Goal: Task Accomplishment & Management: Manage account settings

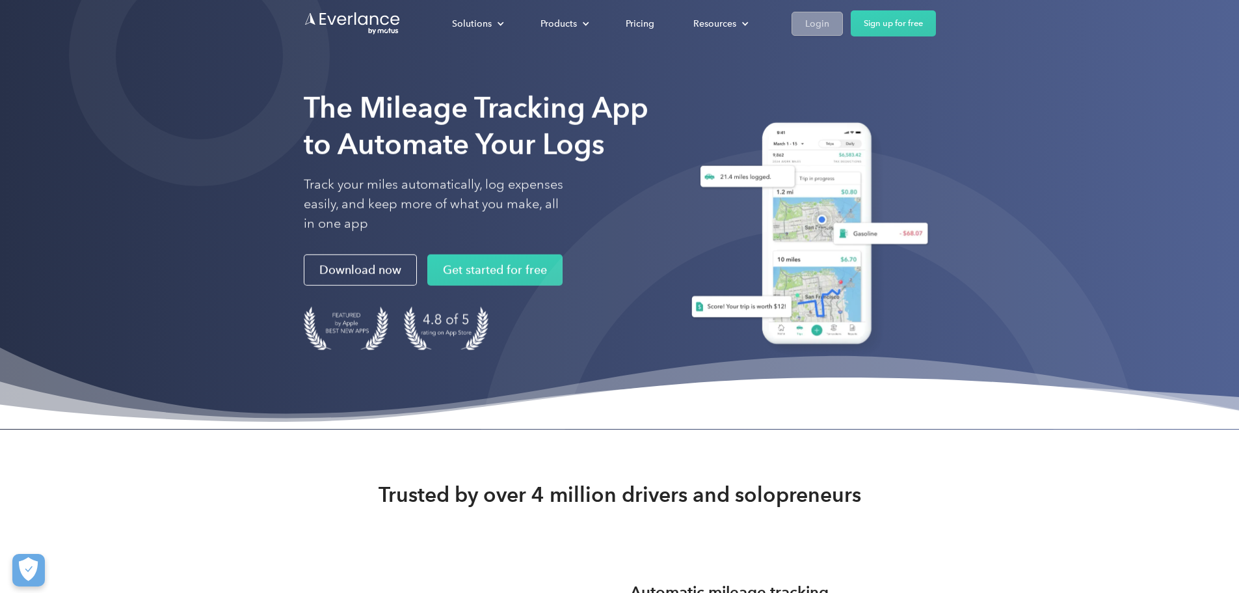
click at [829, 25] on div "Login" at bounding box center [817, 24] width 24 height 16
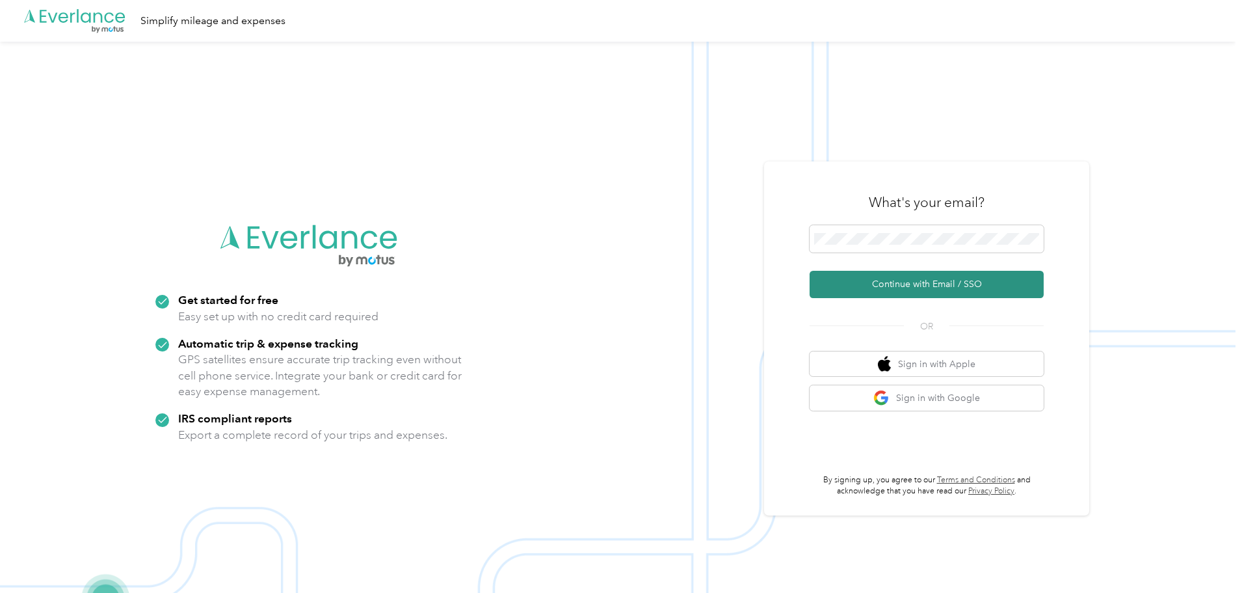
click at [898, 278] on button "Continue with Email / SSO" at bounding box center [927, 284] width 234 height 27
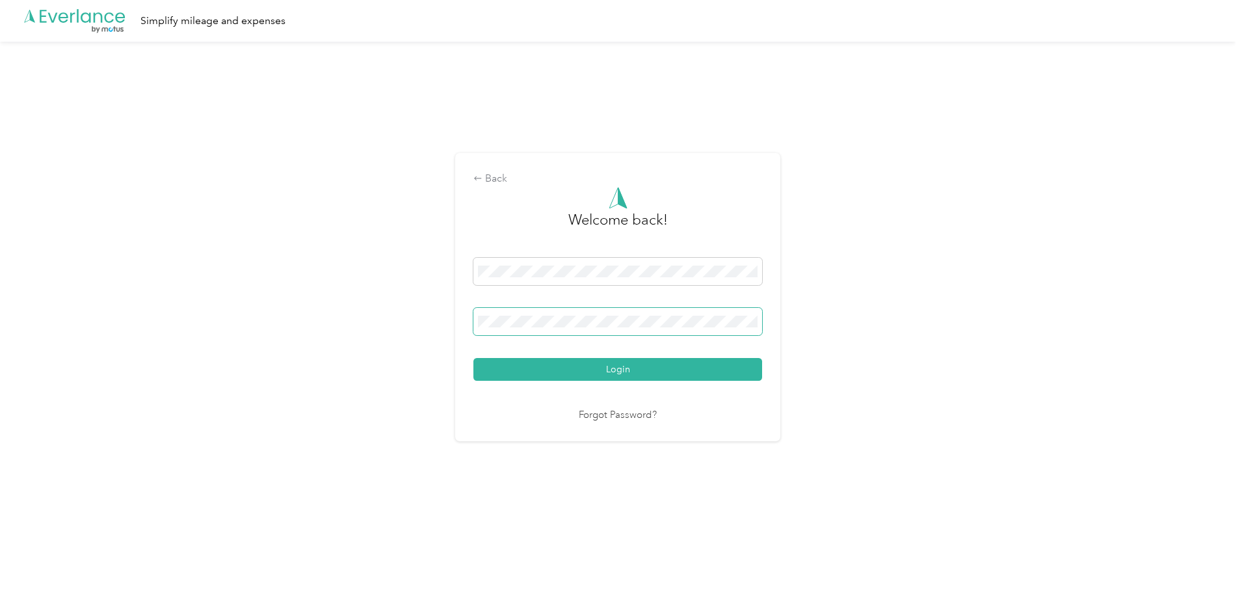
click at [474, 358] on button "Login" at bounding box center [618, 369] width 289 height 23
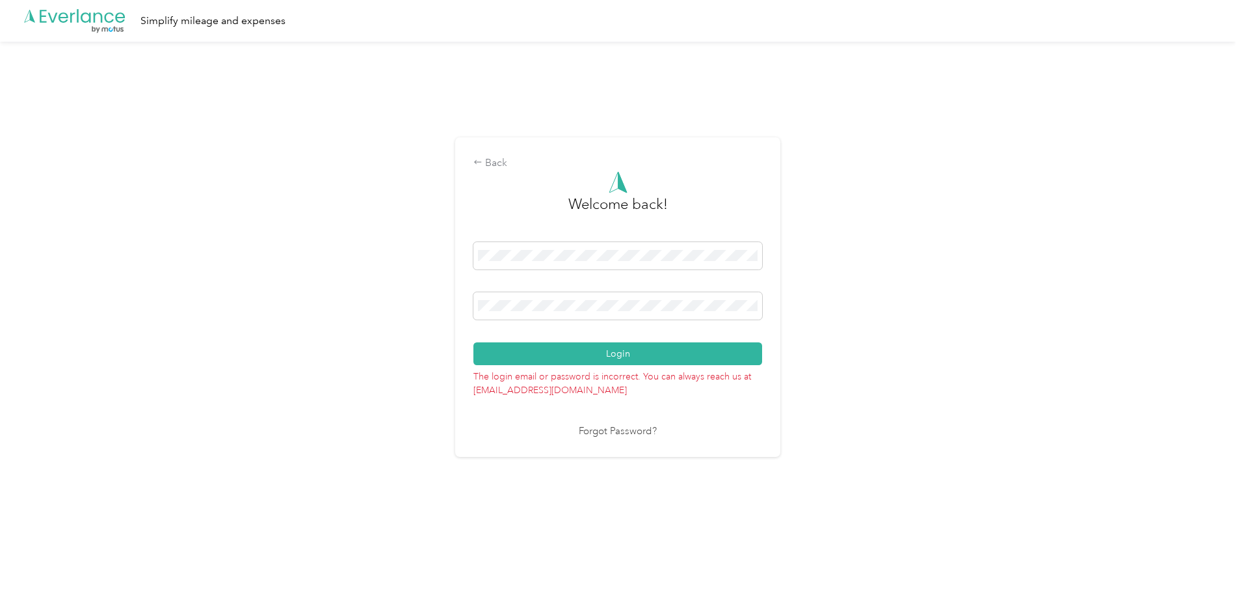
click at [403, 326] on div "Back Welcome back! Login The login email or password is incorrect. You can alwa…" at bounding box center [618, 303] width 1236 height 522
click at [432, 317] on div "Back Welcome back! Login The login email or password is incorrect. You can alwa…" at bounding box center [618, 303] width 1236 height 522
click at [474, 342] on button "Login" at bounding box center [618, 353] width 289 height 23
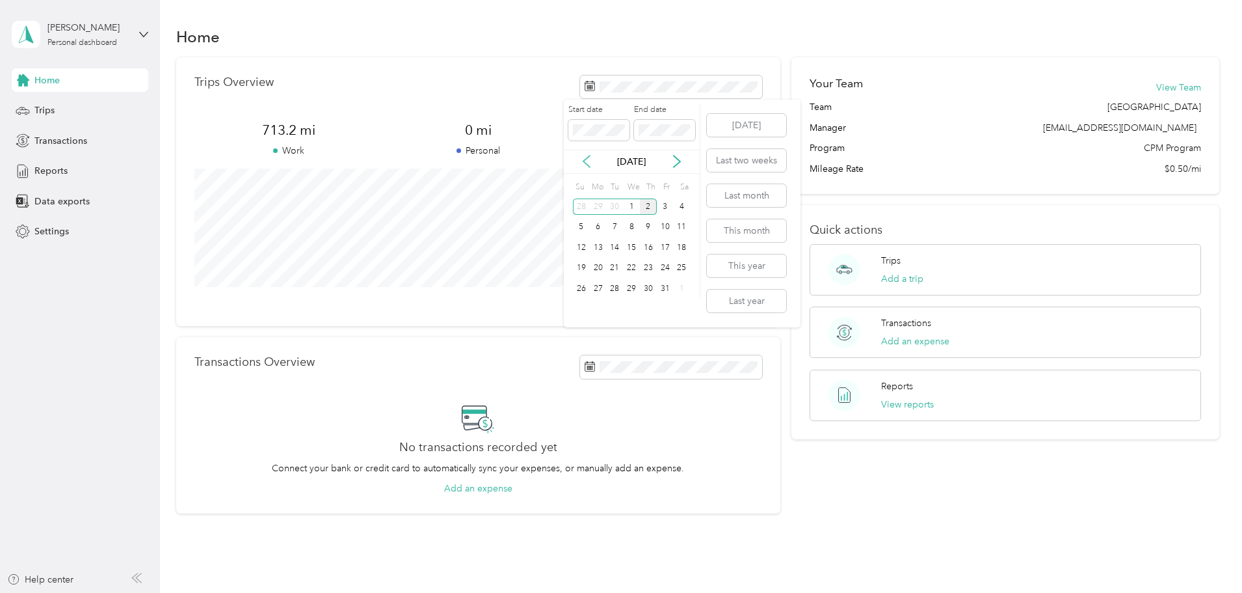
click at [584, 164] on icon at bounding box center [586, 161] width 13 height 13
click at [602, 209] on div "1" at bounding box center [598, 206] width 17 height 16
click at [619, 288] on div "30" at bounding box center [614, 288] width 17 height 16
click at [36, 105] on span "Trips" at bounding box center [44, 110] width 20 height 14
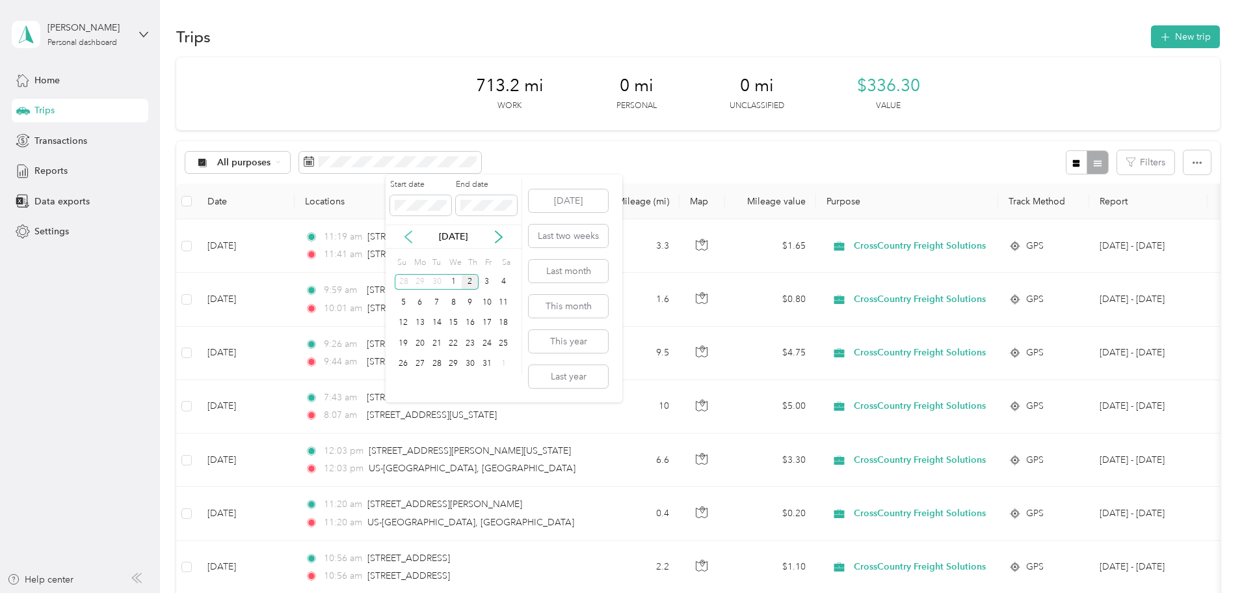
click at [408, 237] on icon at bounding box center [408, 236] width 13 height 13
click at [423, 281] on div "1" at bounding box center [420, 282] width 17 height 16
click at [442, 360] on div "30" at bounding box center [437, 364] width 17 height 16
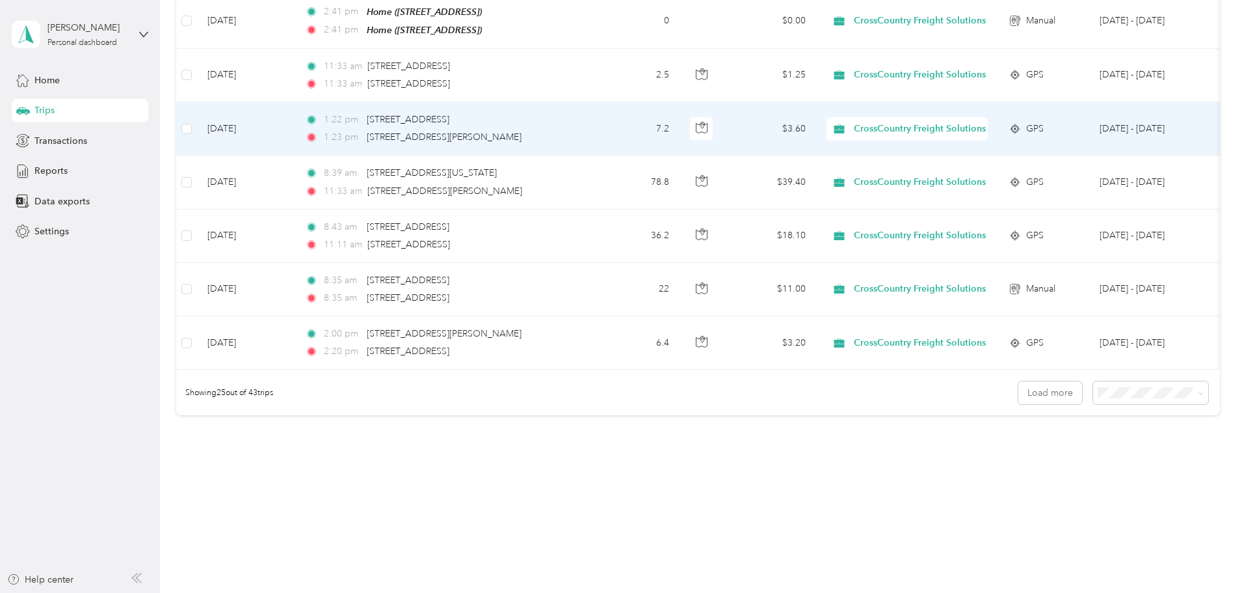
scroll to position [1200, 0]
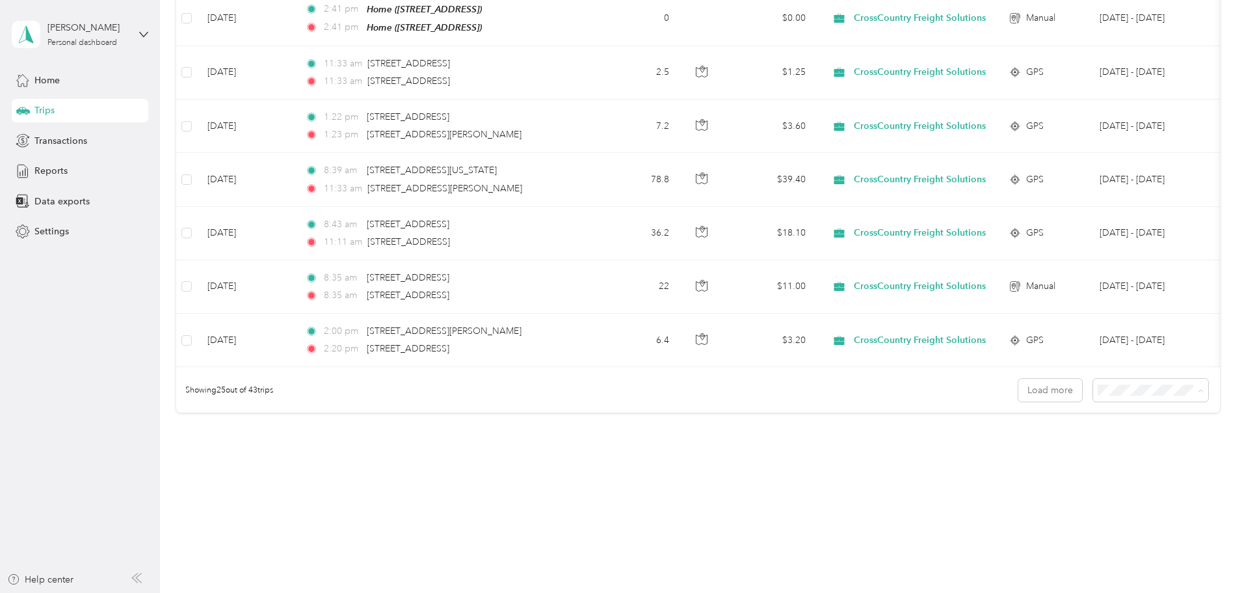
click at [1026, 455] on span "100 per load" at bounding box center [1039, 459] width 53 height 11
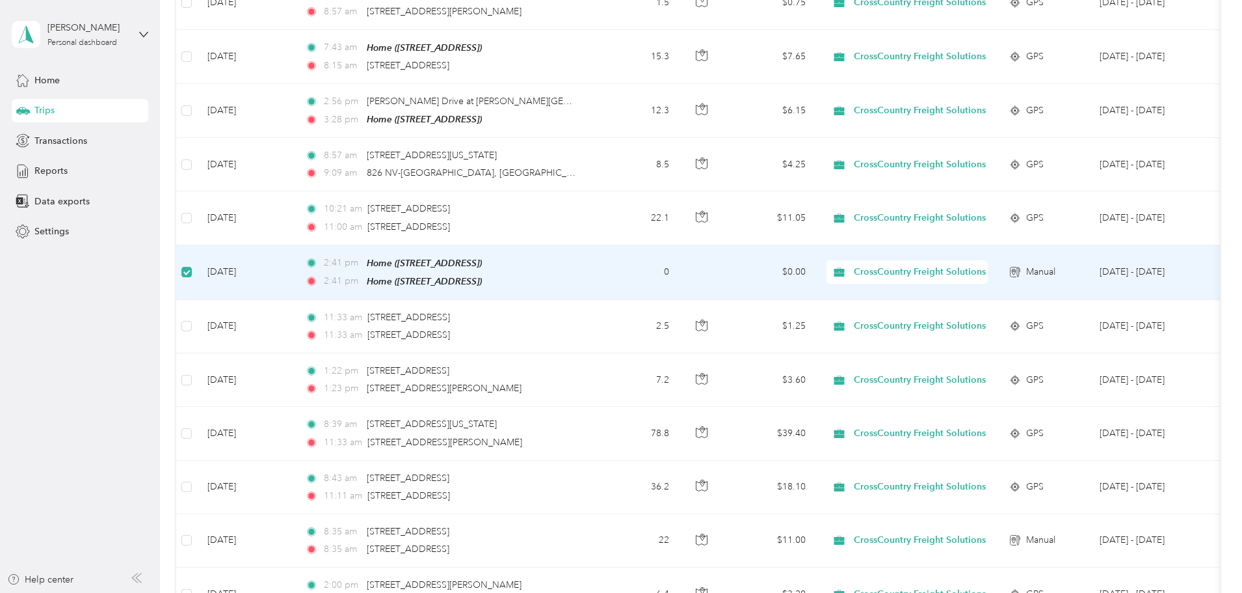
scroll to position [938, 0]
click at [295, 263] on td "[DATE]" at bounding box center [246, 274] width 98 height 55
click at [295, 272] on td "[DATE]" at bounding box center [246, 274] width 98 height 55
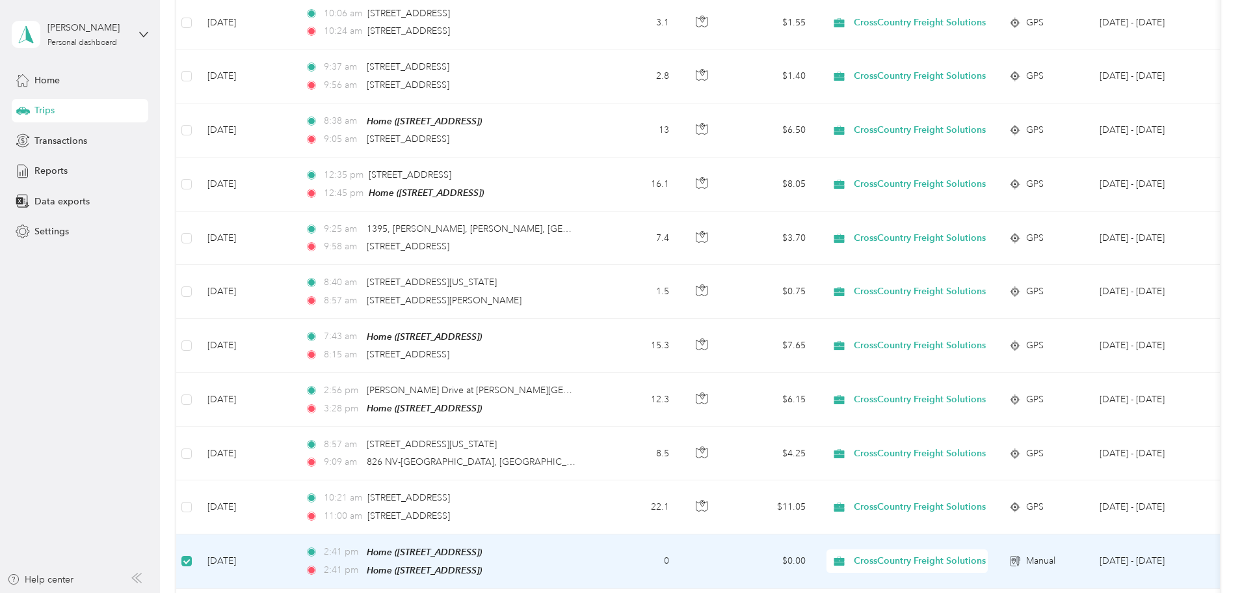
scroll to position [976, 0]
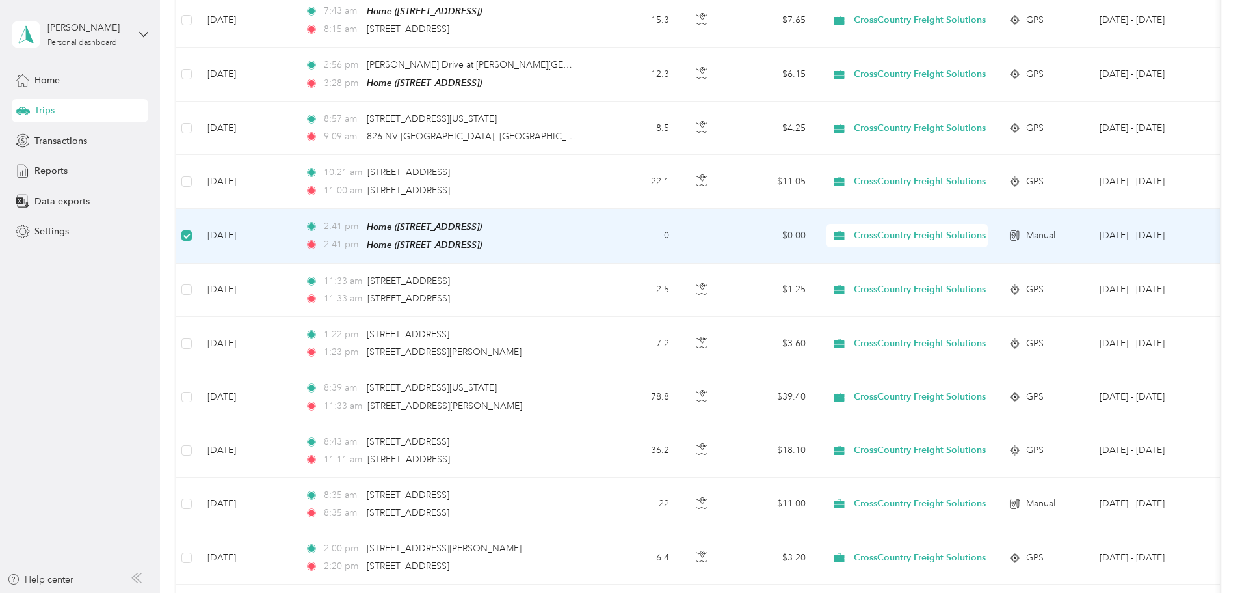
click at [680, 230] on td "0" at bounding box center [637, 236] width 86 height 55
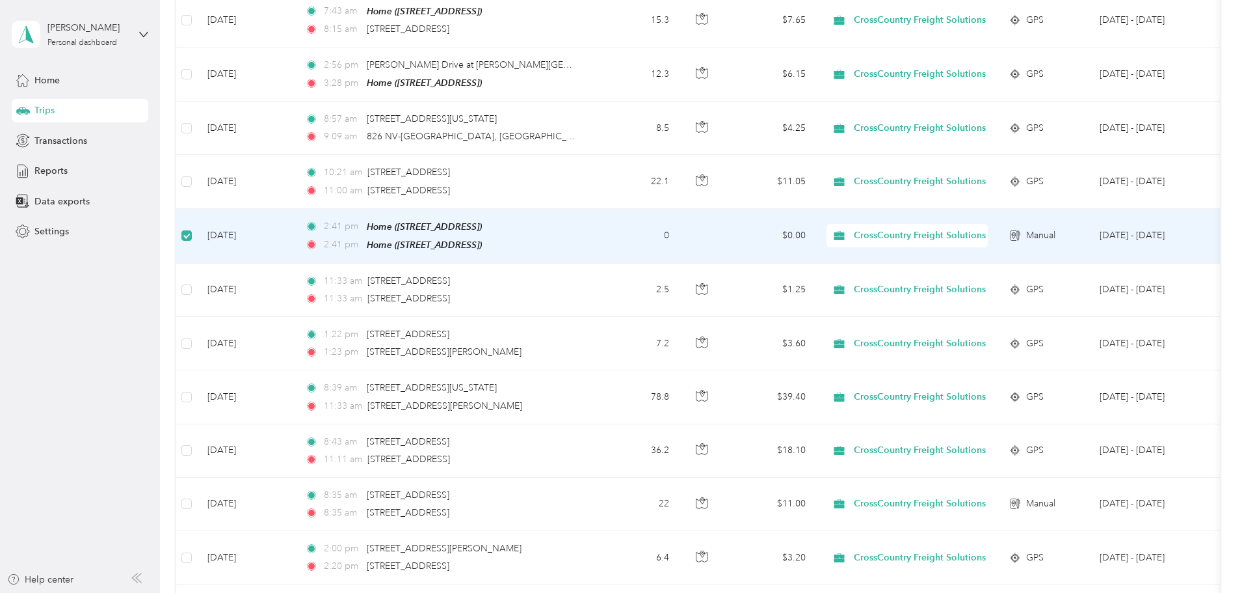
drag, startPoint x: 659, startPoint y: 236, endPoint x: 314, endPoint y: 235, distance: 344.8
click at [295, 235] on td "[DATE]" at bounding box center [246, 236] width 98 height 55
click at [295, 234] on td "[DATE]" at bounding box center [246, 236] width 98 height 55
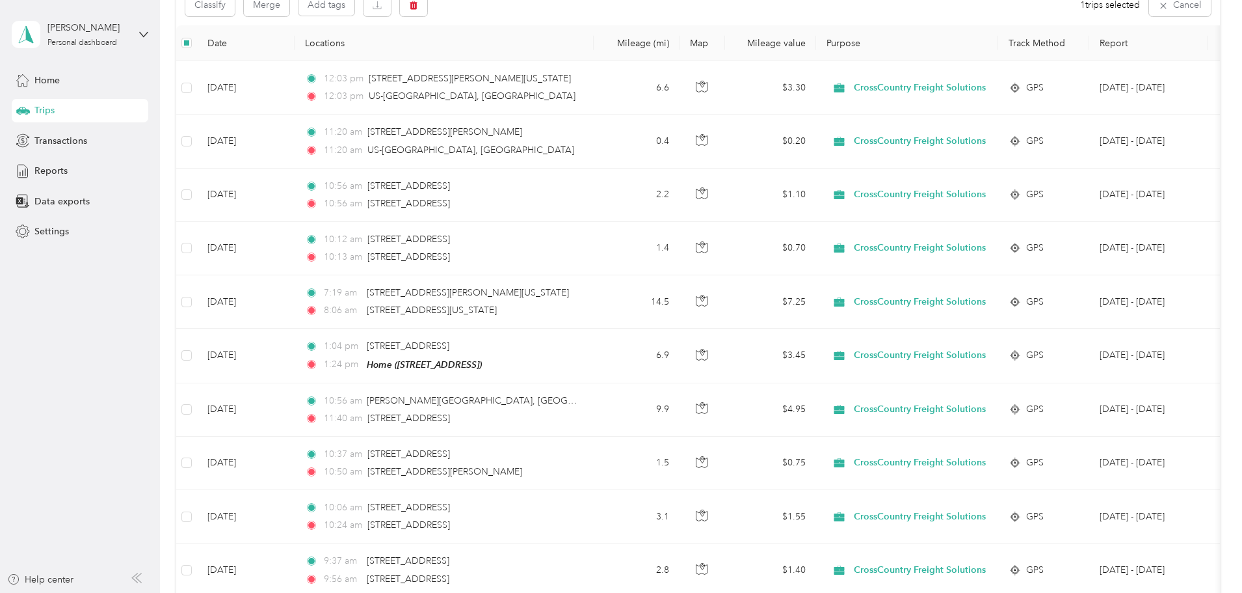
scroll to position [0, 0]
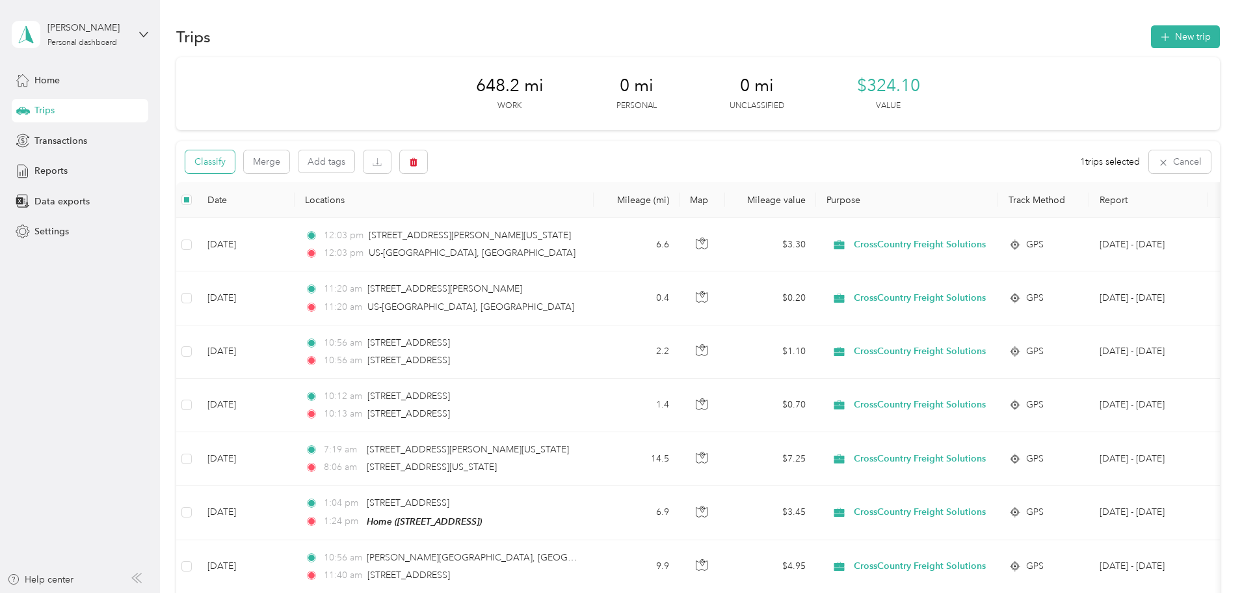
click at [235, 163] on button "Classify" at bounding box center [209, 161] width 49 height 23
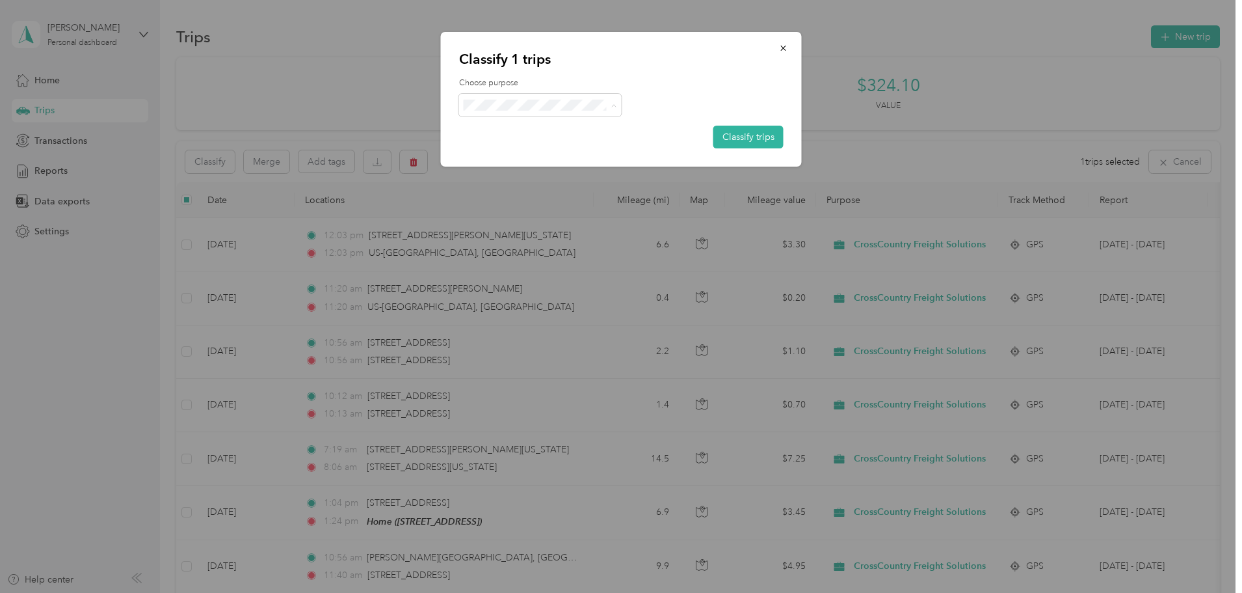
click at [523, 129] on span "CrossCountry Freight Solutions" at bounding box center [557, 129] width 132 height 14
click at [783, 50] on icon "button" at bounding box center [783, 48] width 9 height 9
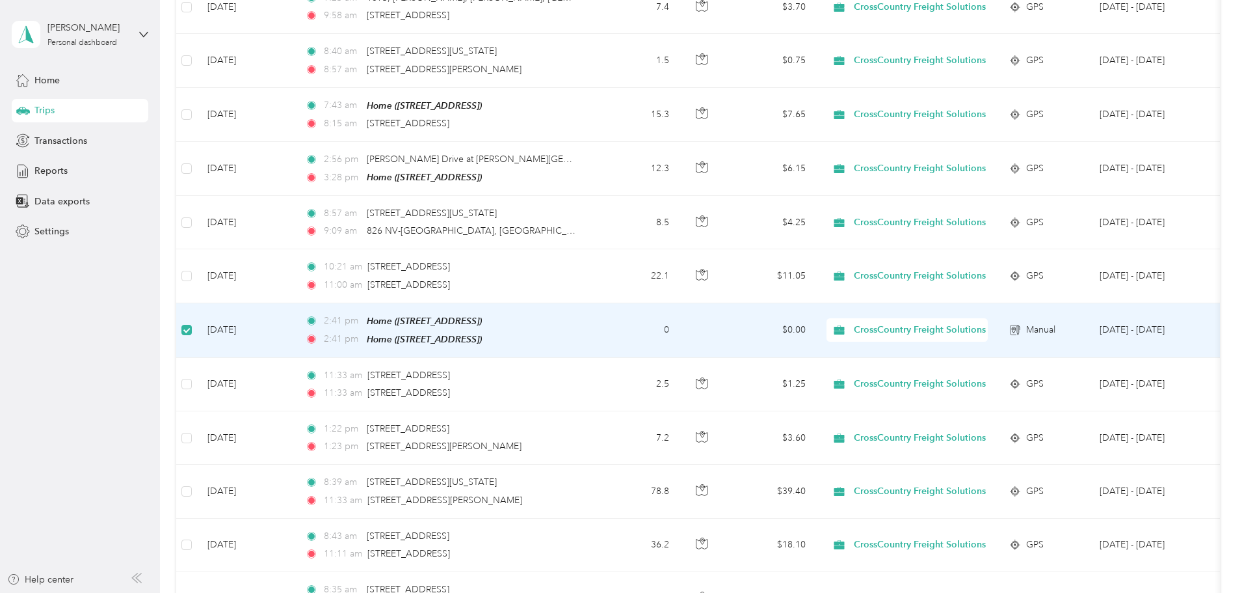
scroll to position [911, 0]
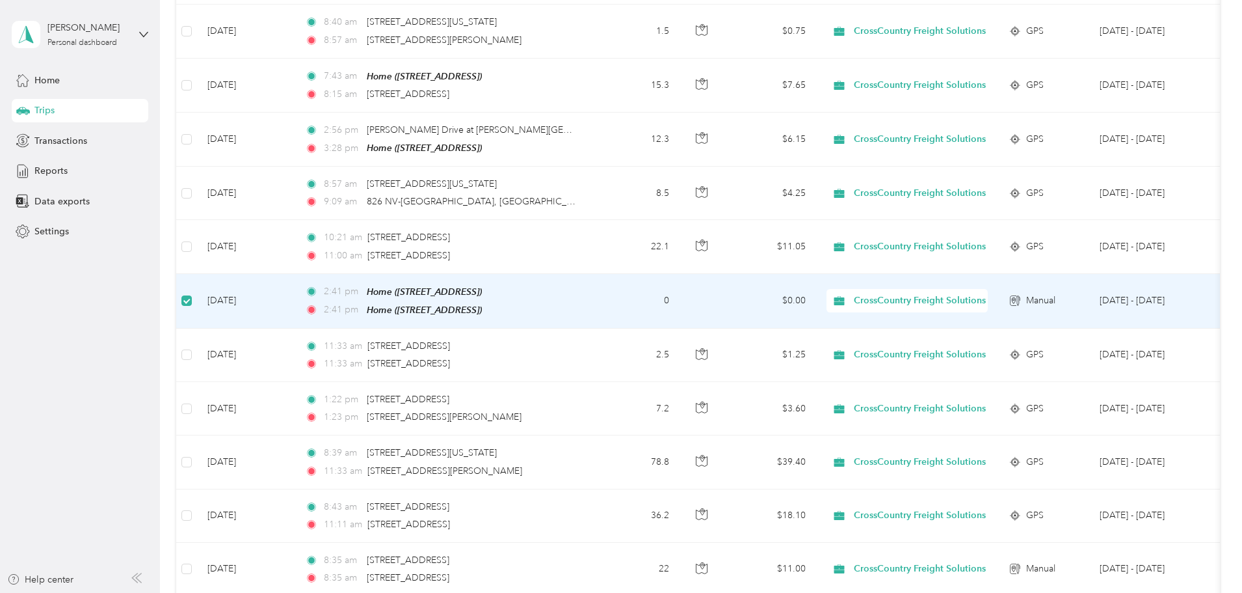
click at [986, 296] on span "CrossCountry Freight Solutions" at bounding box center [920, 300] width 132 height 14
click at [479, 286] on span "Home ([STREET_ADDRESS])" at bounding box center [424, 291] width 115 height 10
click at [481, 256] on button "Edit Place" at bounding box center [493, 252] width 74 height 23
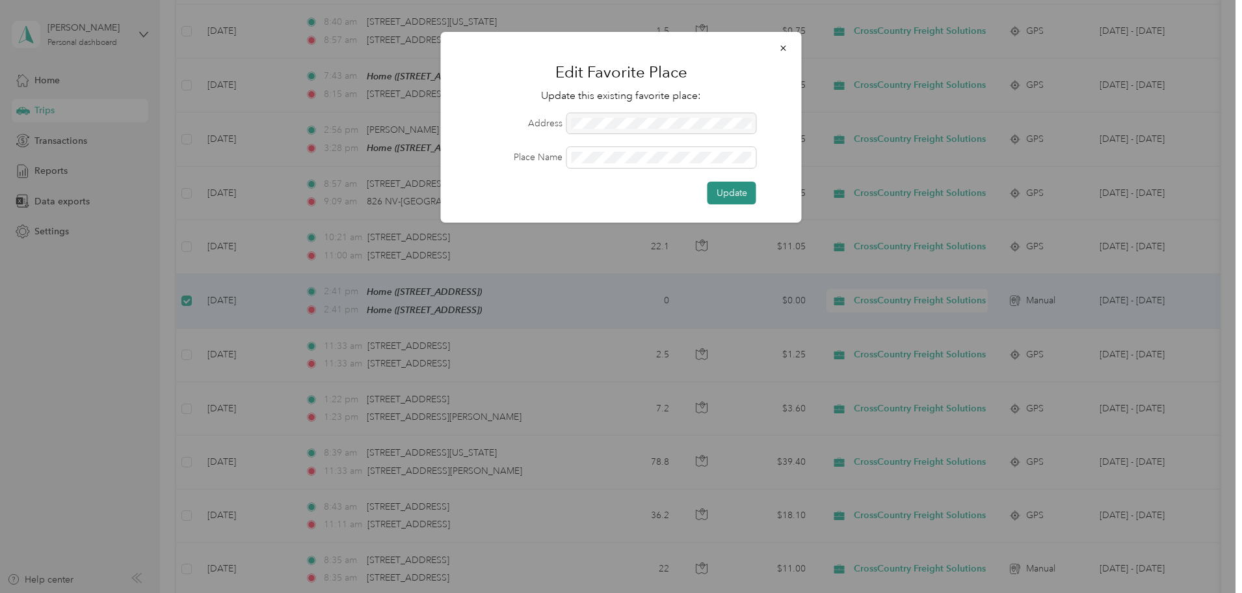
click at [725, 193] on button "Update" at bounding box center [732, 192] width 49 height 23
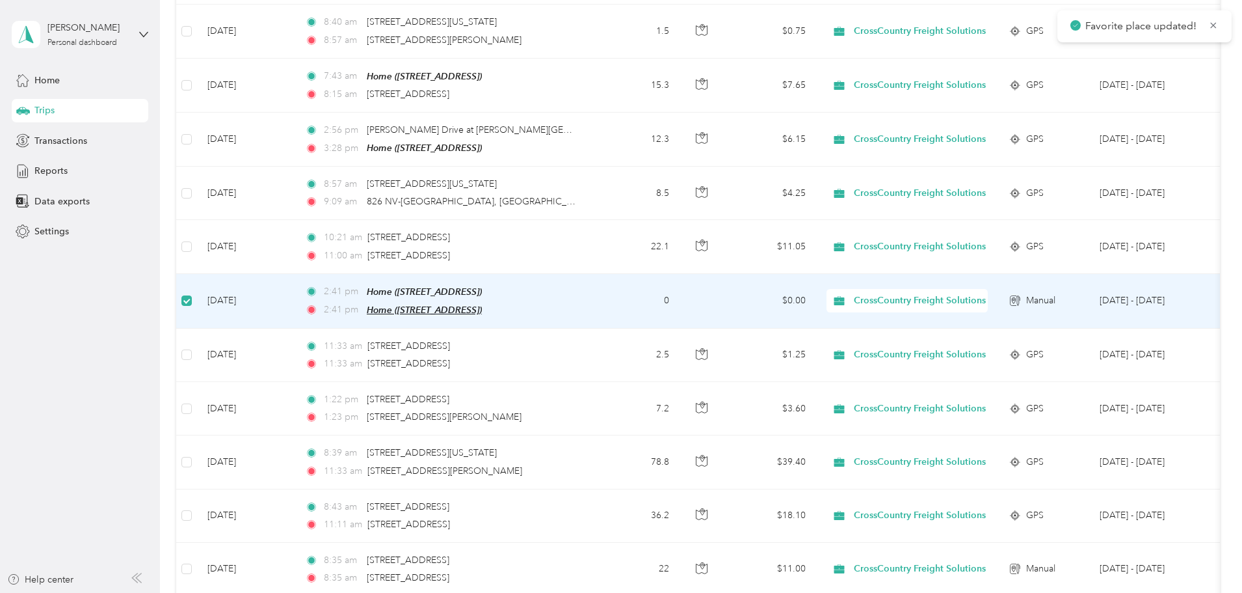
click at [482, 304] on span "Home ([STREET_ADDRESS])" at bounding box center [424, 309] width 115 height 10
click at [1056, 293] on span "Manual" at bounding box center [1041, 300] width 29 height 14
click at [1022, 299] on icon at bounding box center [1015, 300] width 13 height 10
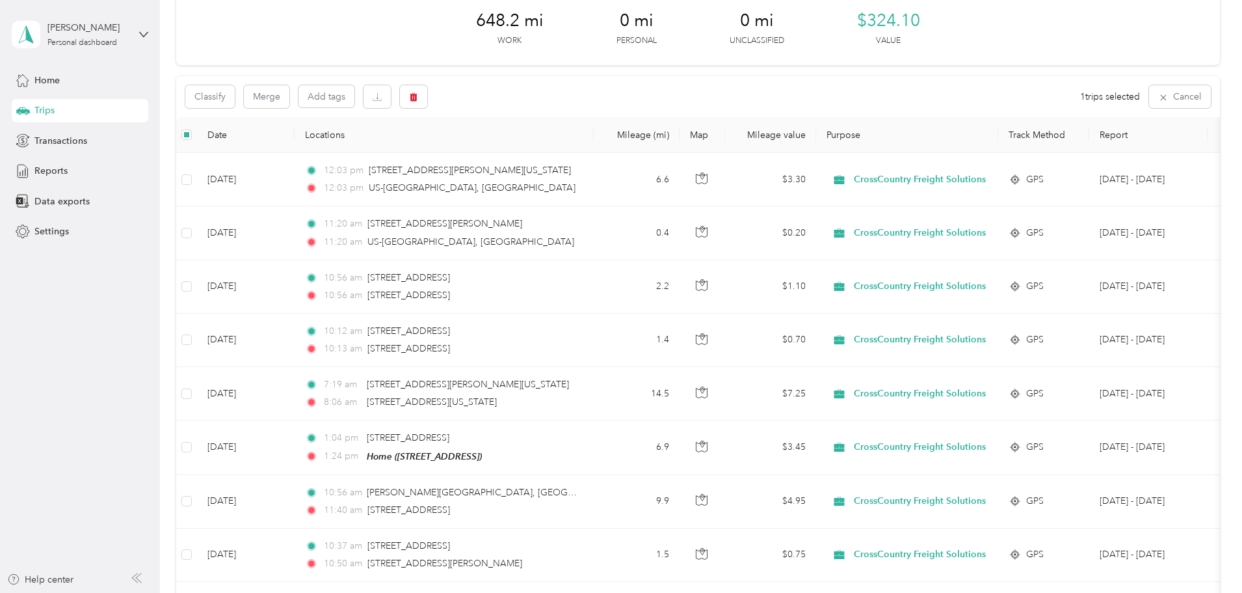
scroll to position [0, 0]
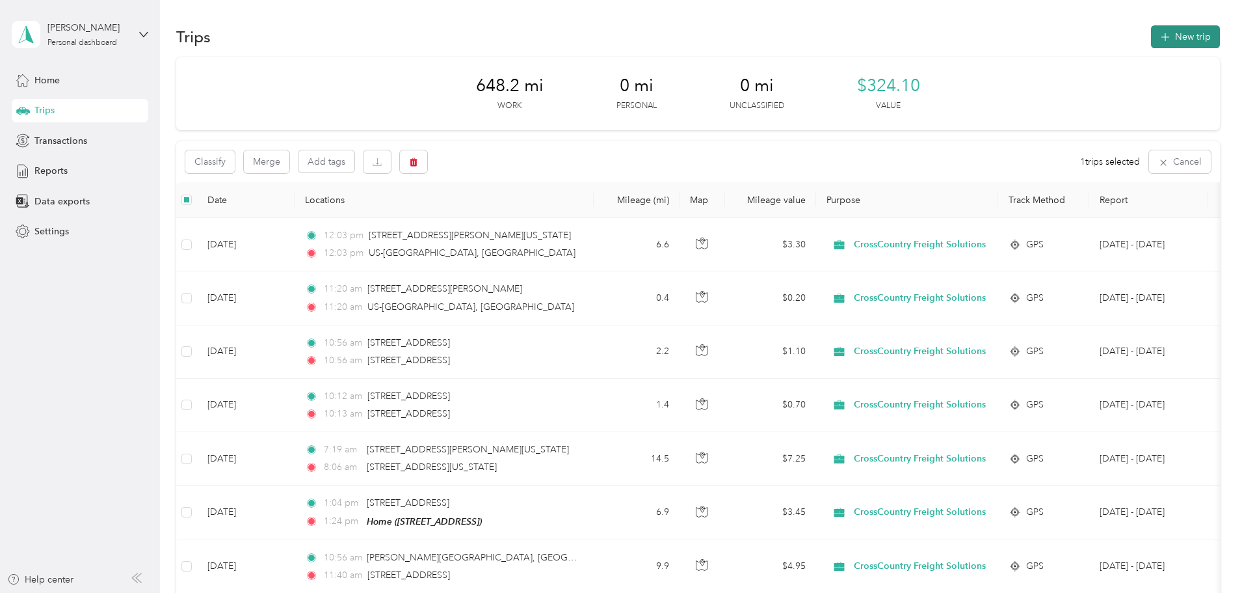
click at [1158, 42] on icon "button" at bounding box center [1165, 37] width 15 height 15
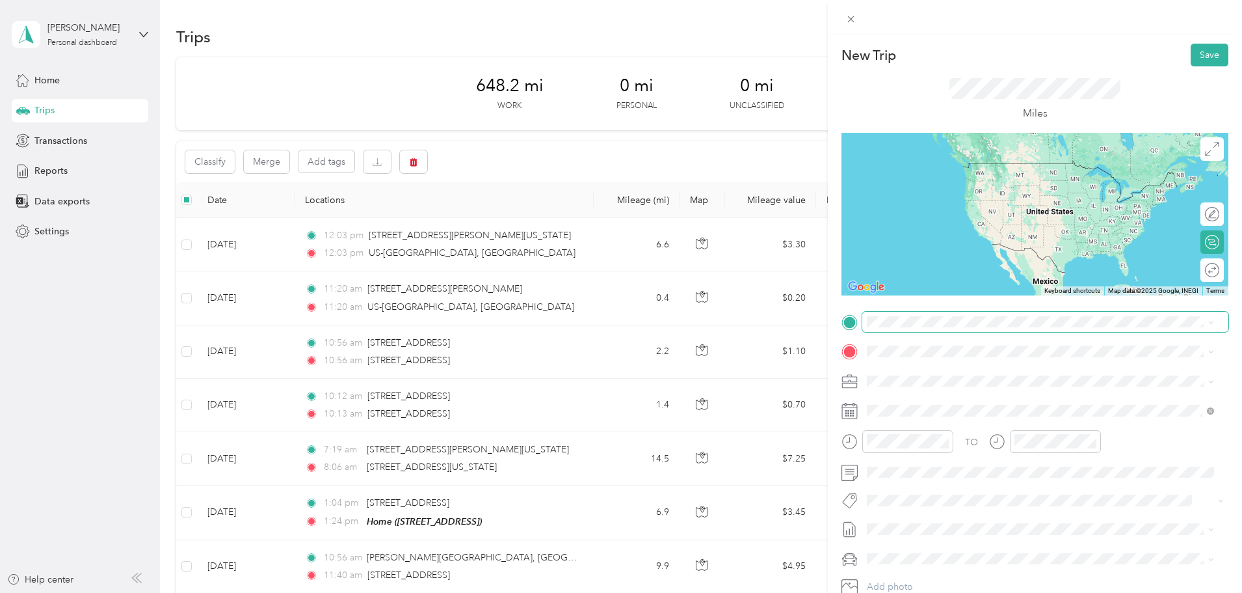
click at [922, 315] on span at bounding box center [1046, 322] width 366 height 21
click at [915, 380] on div "Home [STREET_ADDRESS]" at bounding box center [933, 381] width 83 height 27
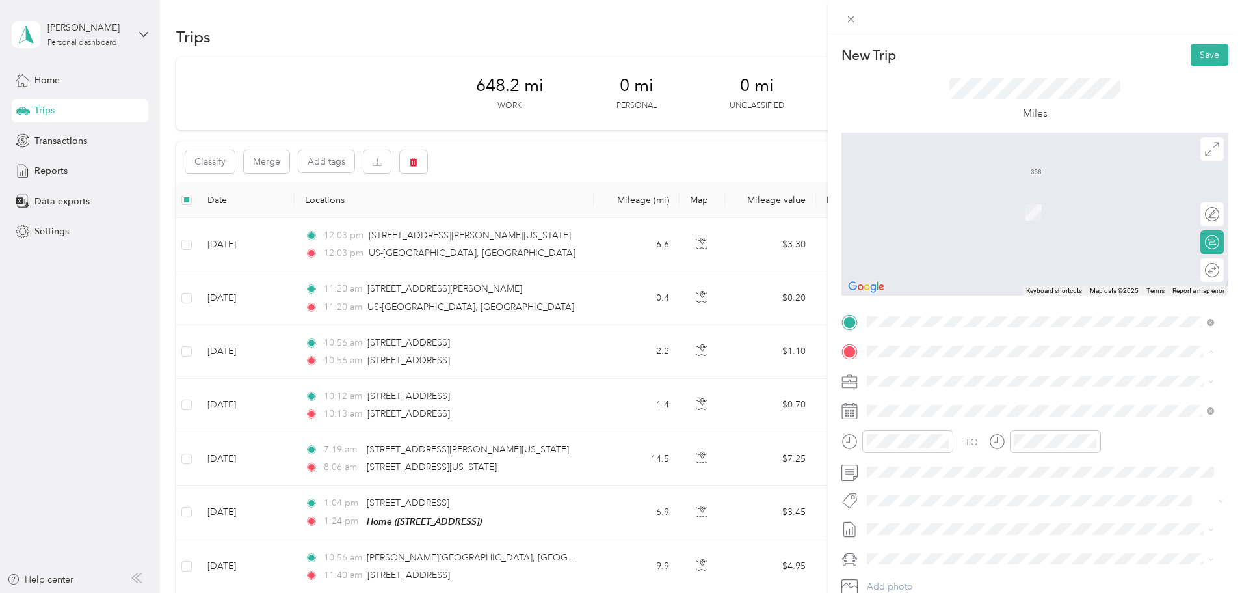
click at [905, 403] on strong "Home" at bounding box center [904, 403] width 25 height 12
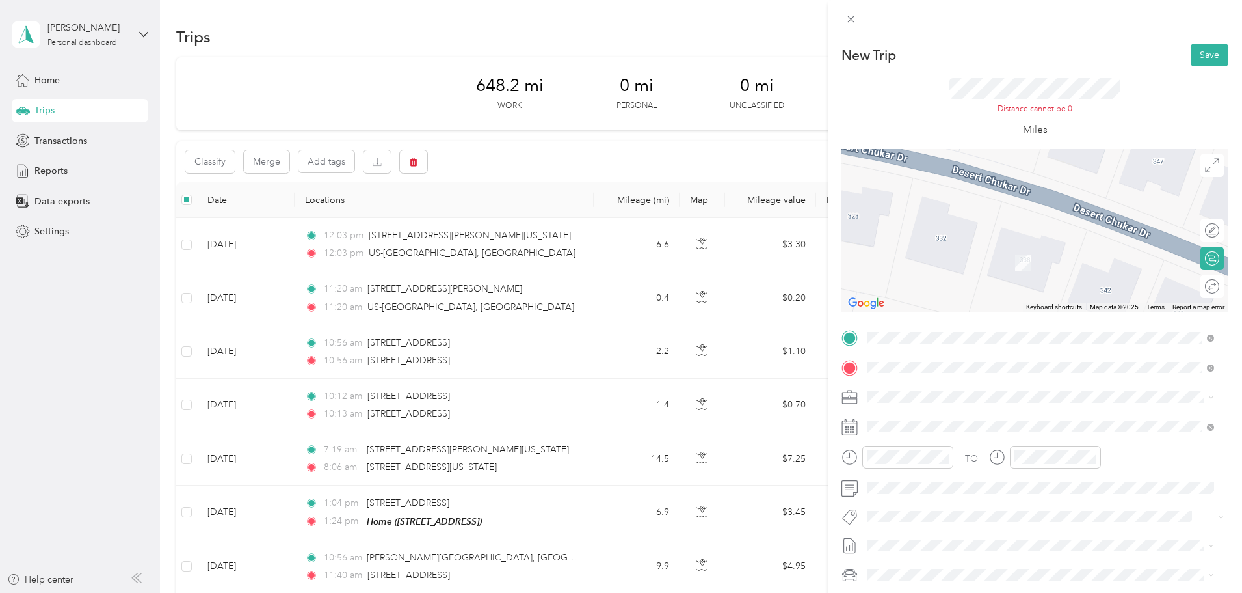
click at [965, 382] on div "TO Add photo" at bounding box center [1035, 484] width 387 height 314
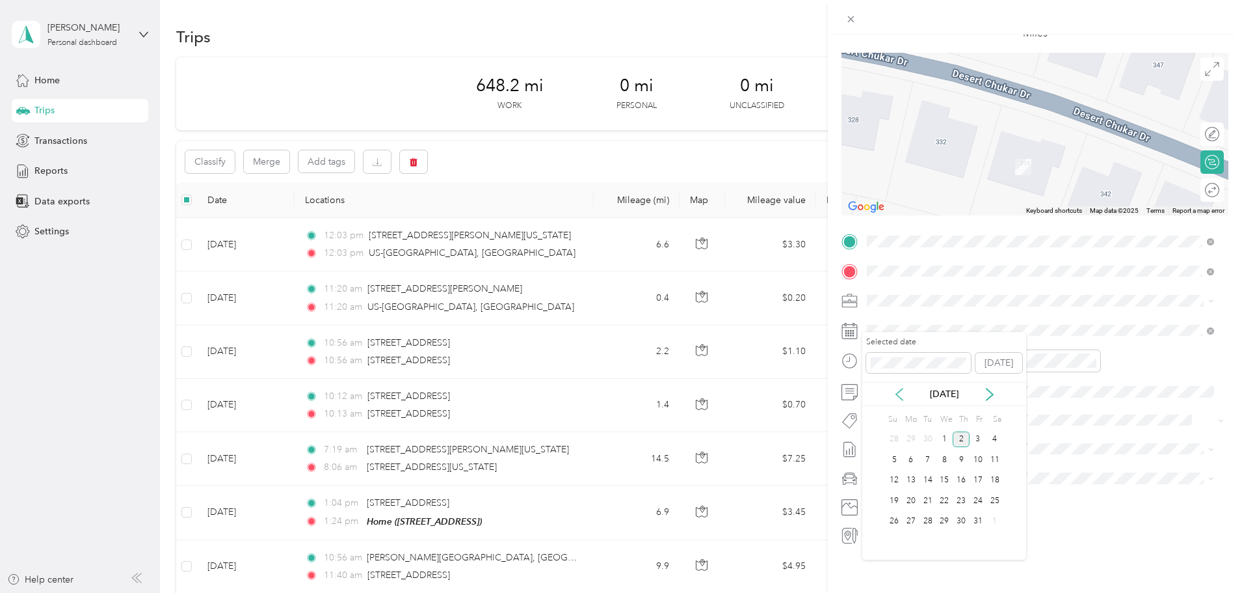
click at [898, 394] on icon at bounding box center [899, 394] width 13 height 13
click at [961, 479] on div "18" at bounding box center [961, 480] width 17 height 16
click at [847, 530] on icon at bounding box center [848, 535] width 8 height 11
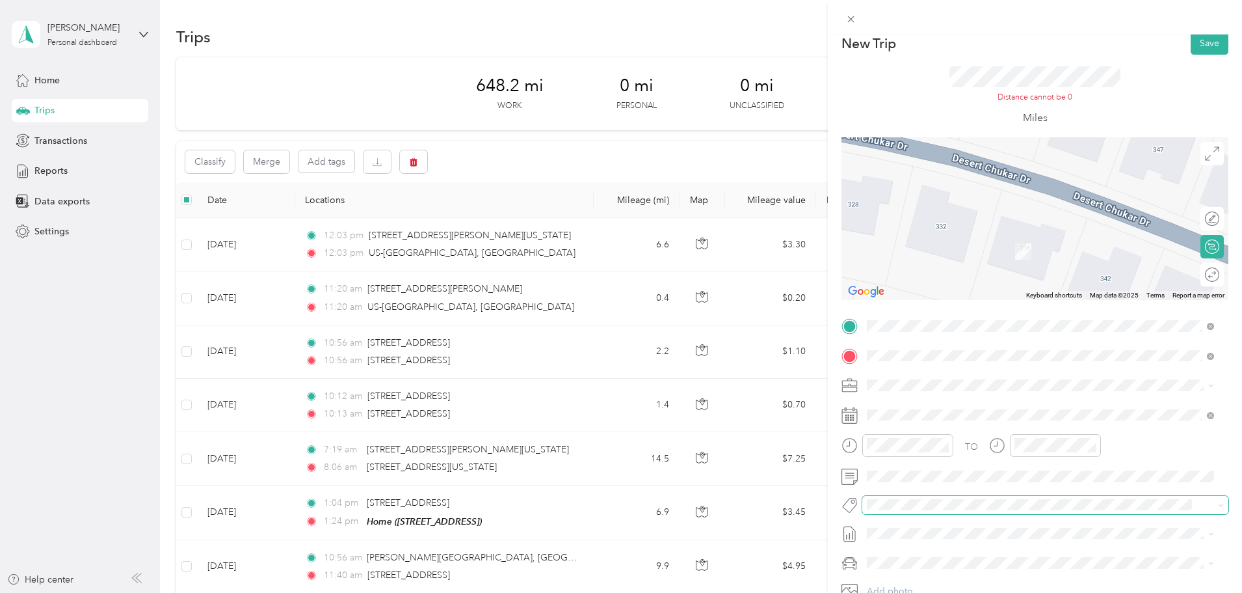
scroll to position [0, 0]
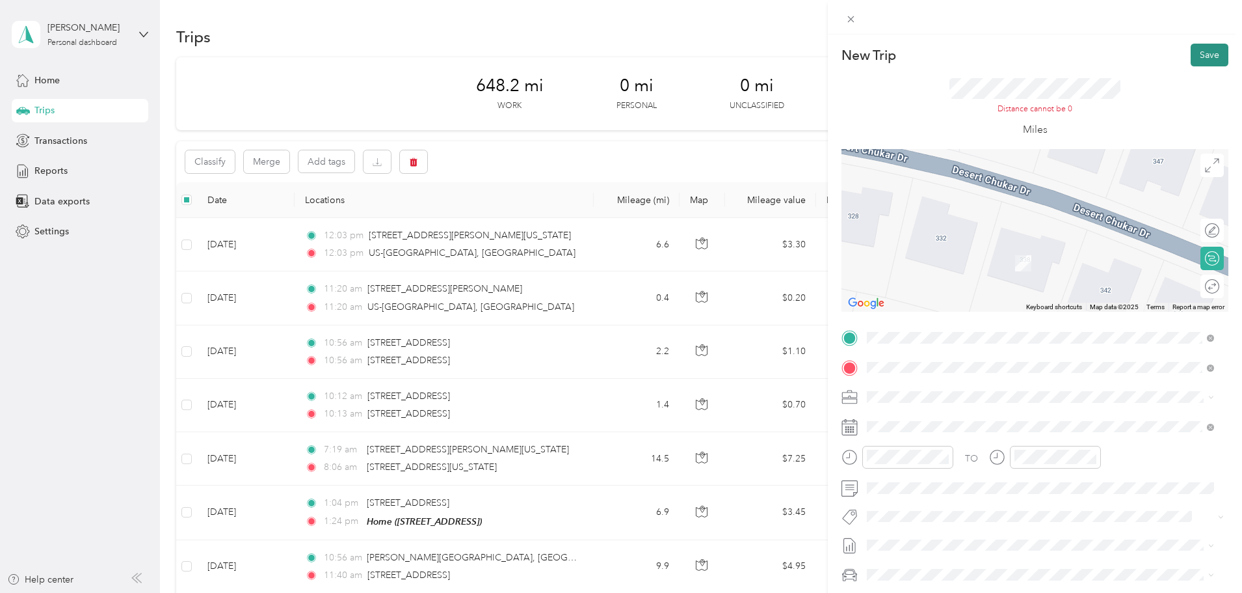
click at [1195, 56] on button "Save" at bounding box center [1210, 55] width 38 height 23
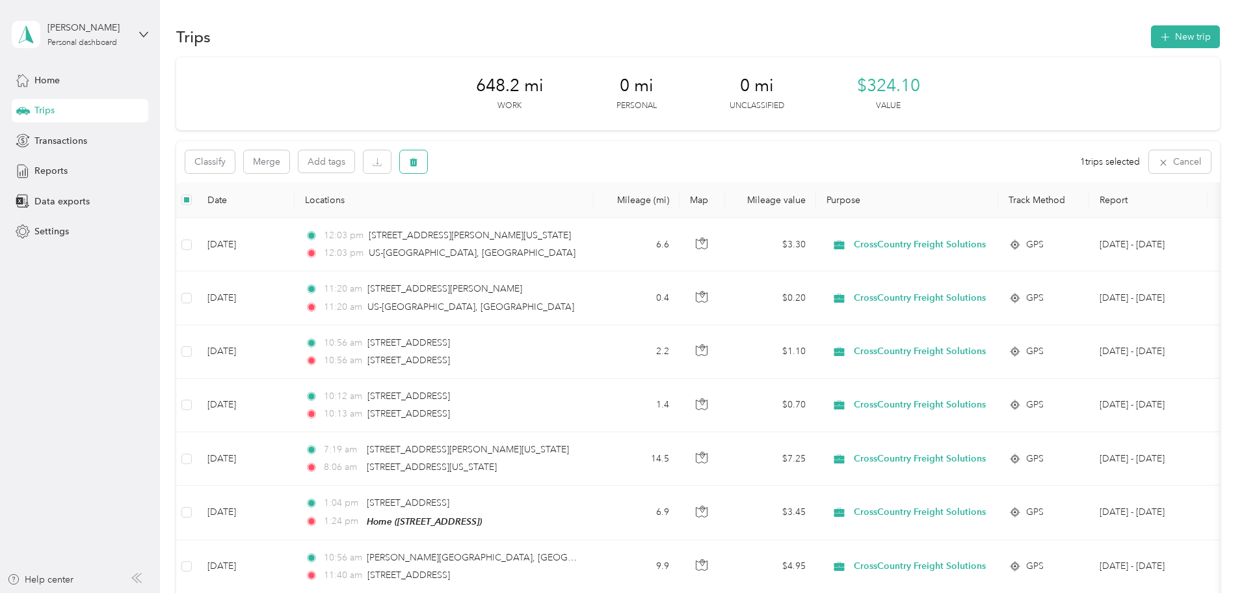
click at [427, 168] on button "button" at bounding box center [413, 161] width 27 height 23
click at [585, 217] on button "Yes" at bounding box center [597, 216] width 25 height 21
click at [1151, 40] on button "New trip" at bounding box center [1185, 36] width 69 height 23
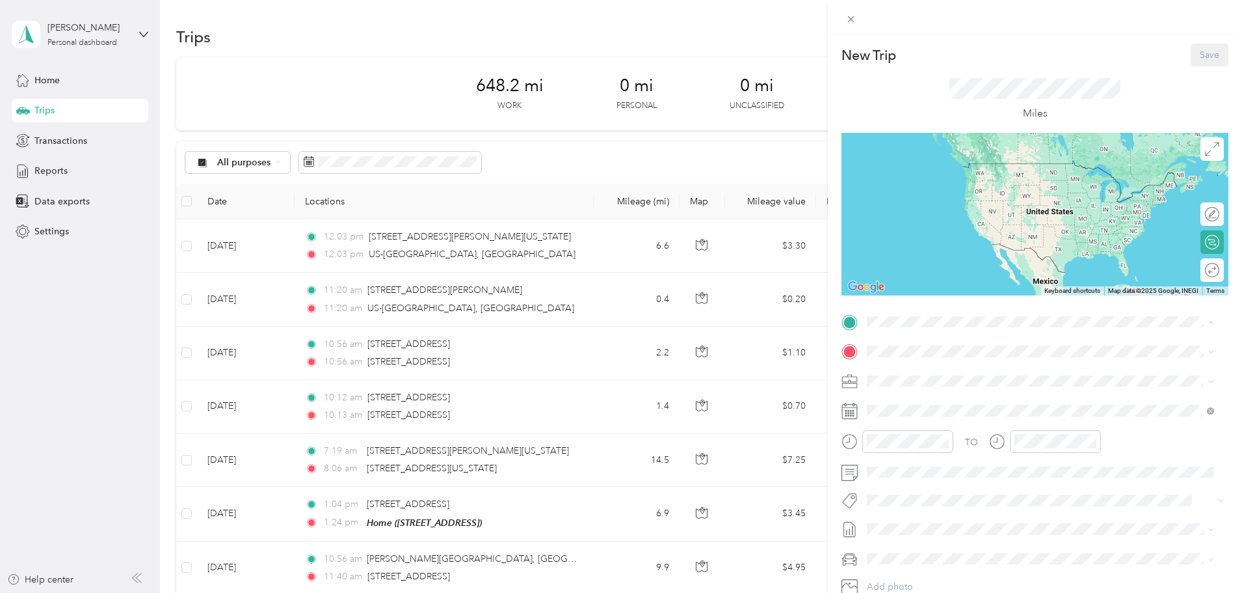
click at [920, 375] on div "Home" at bounding box center [933, 374] width 83 height 12
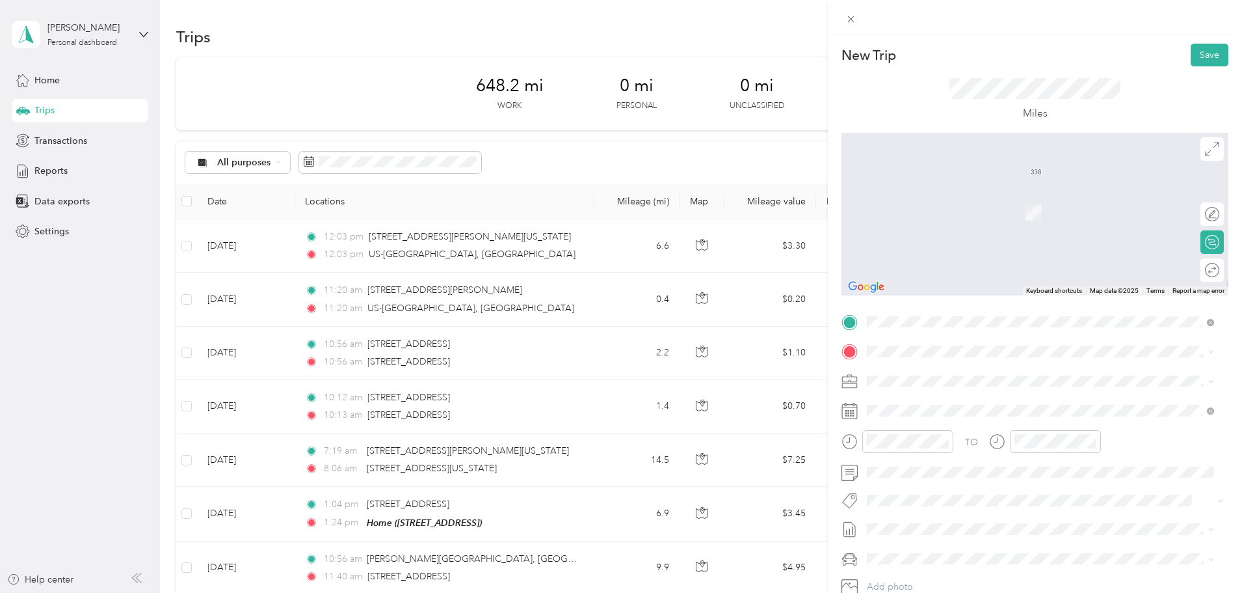
click at [930, 404] on div "Home" at bounding box center [933, 403] width 83 height 12
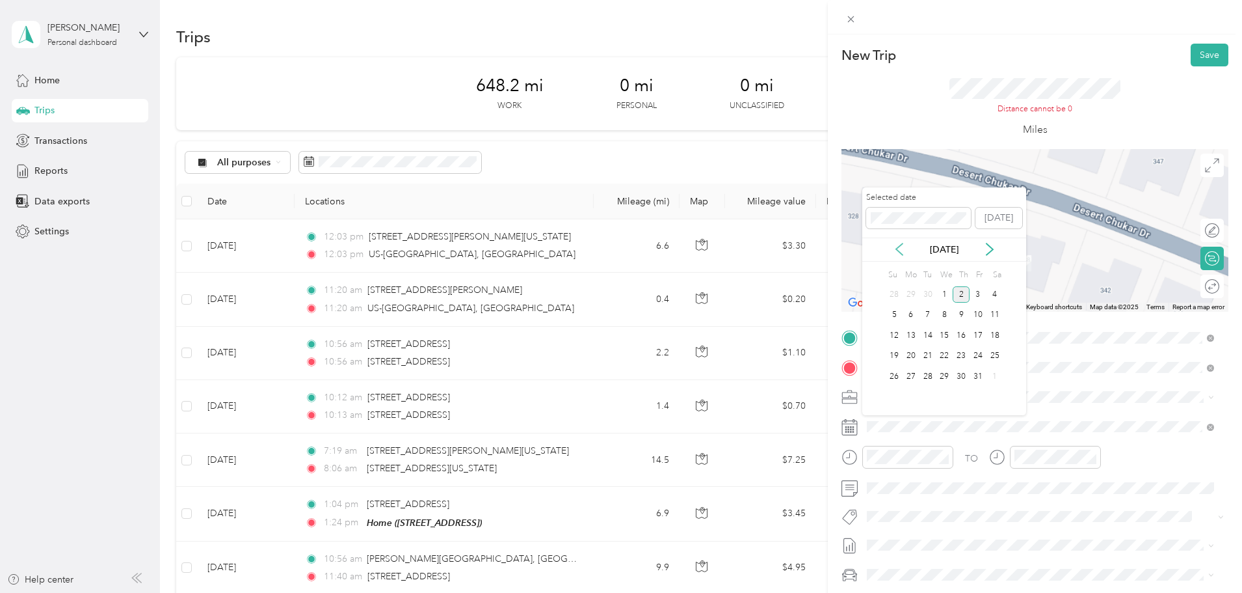
click at [904, 250] on icon at bounding box center [899, 249] width 13 height 13
click at [946, 332] on div "17" at bounding box center [944, 335] width 17 height 16
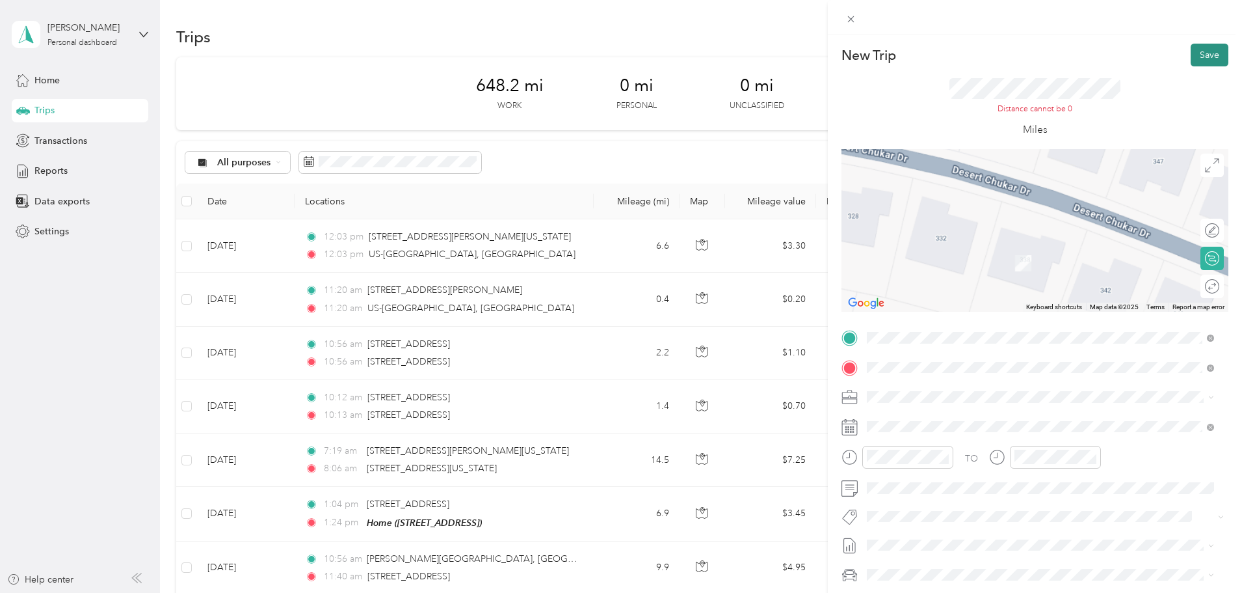
click at [1201, 55] on button "Save" at bounding box center [1210, 55] width 38 height 23
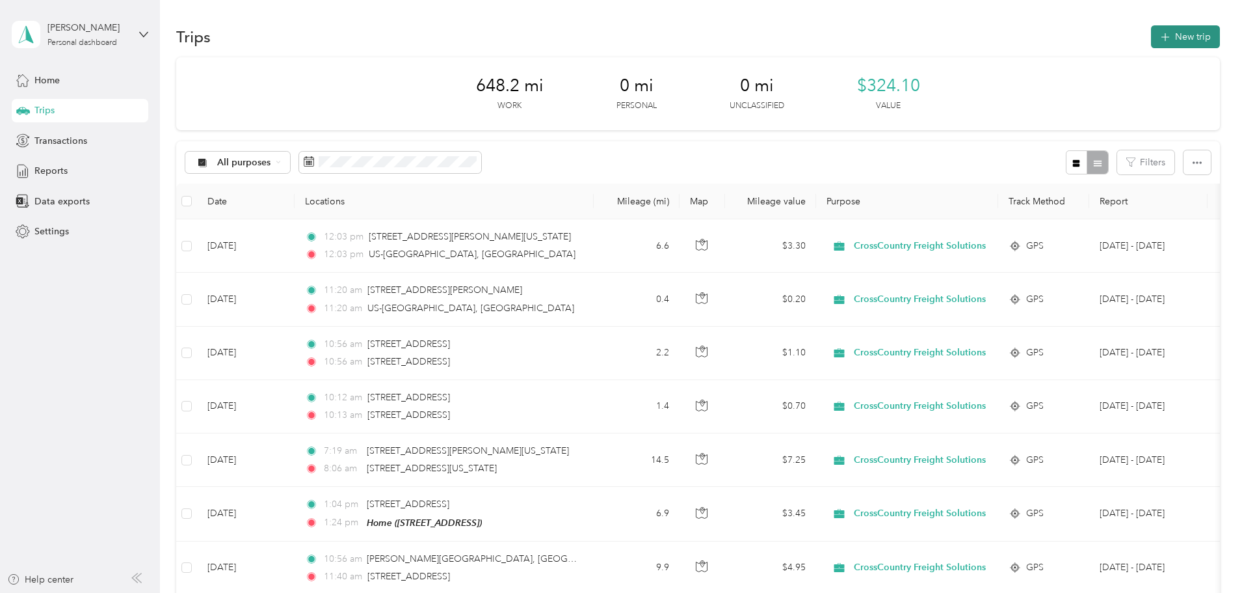
click at [1161, 36] on icon "button" at bounding box center [1165, 37] width 8 height 8
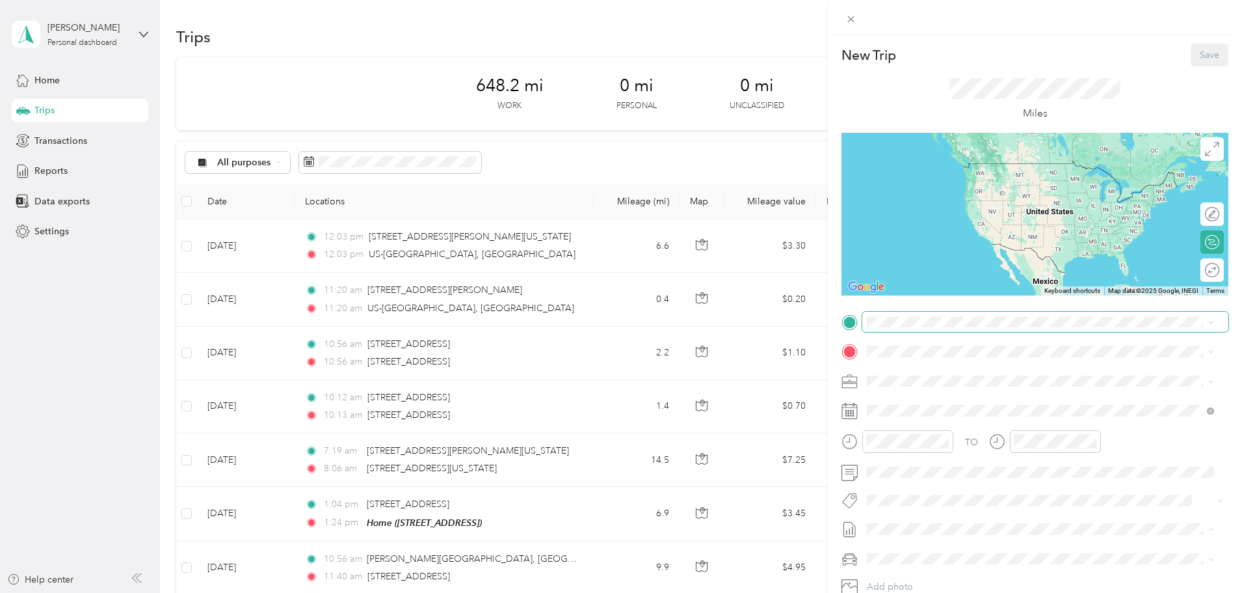
click at [898, 312] on span at bounding box center [1046, 322] width 366 height 21
click at [908, 378] on strong "Home" at bounding box center [904, 374] width 25 height 12
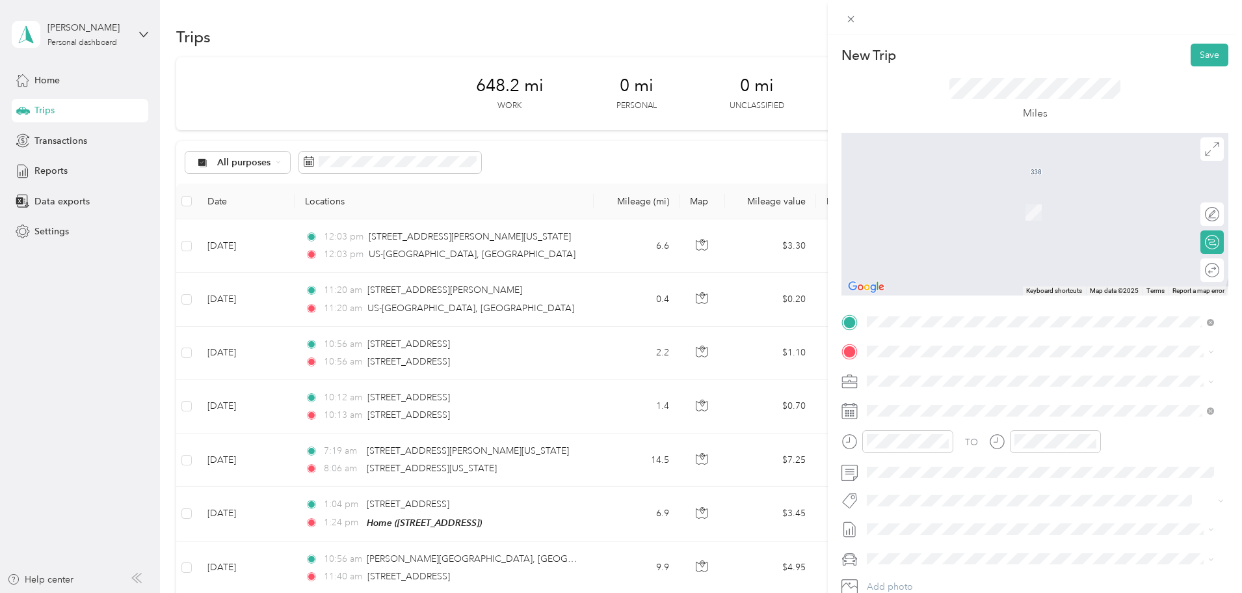
click at [913, 410] on div "Home [STREET_ADDRESS]" at bounding box center [933, 409] width 83 height 27
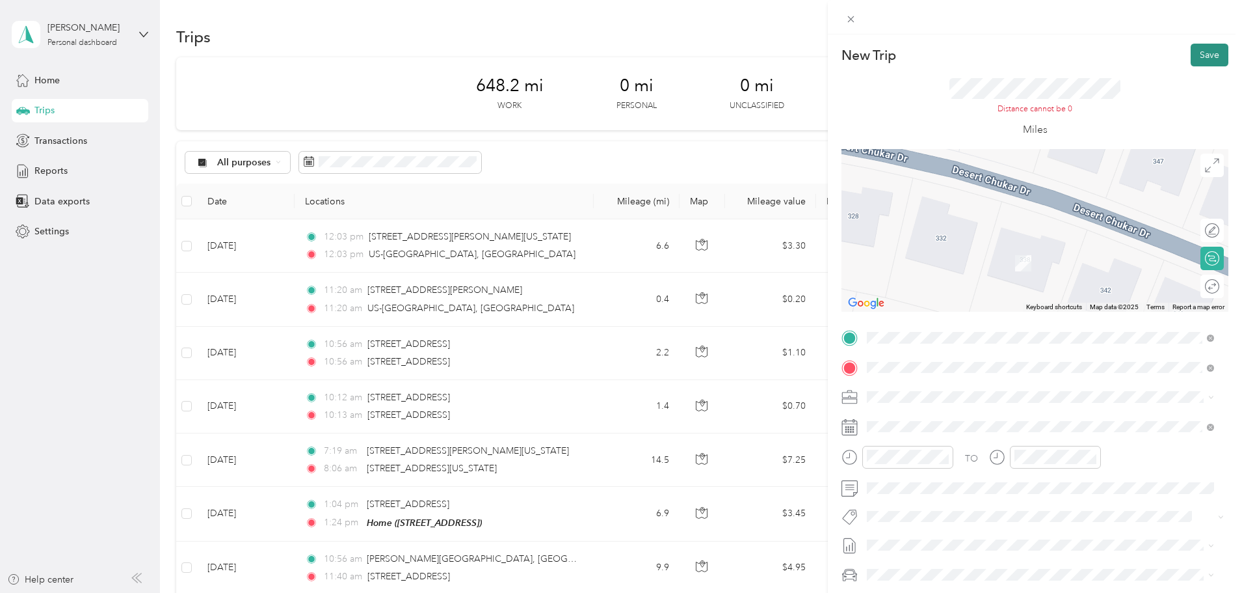
click at [1192, 54] on button "Save" at bounding box center [1210, 55] width 38 height 23
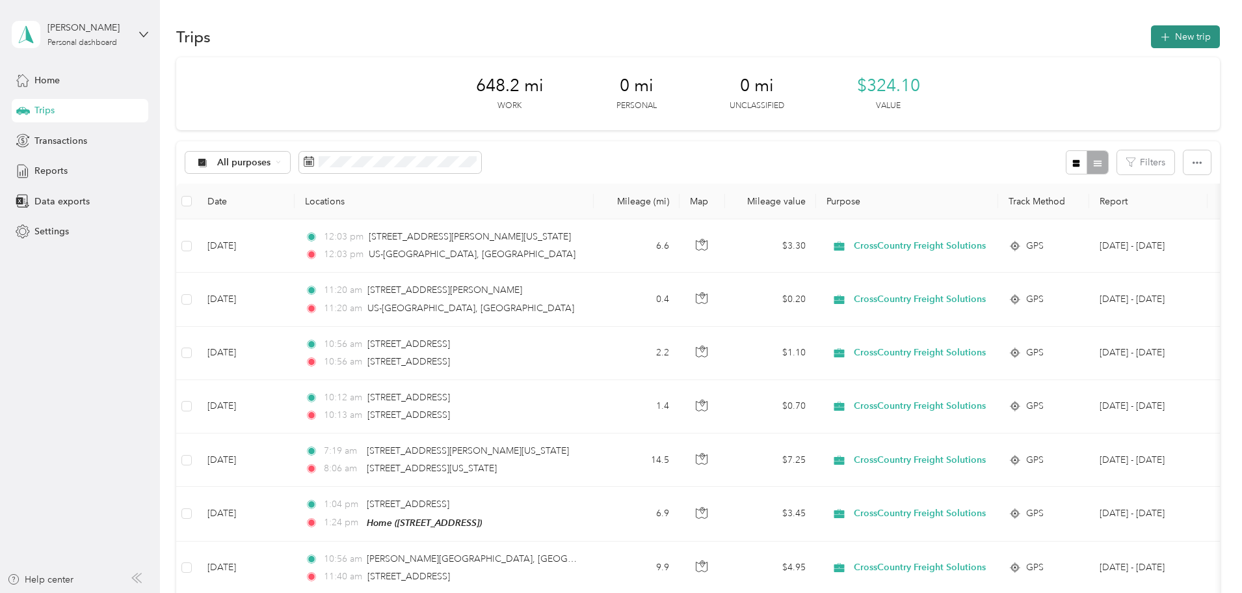
click at [1151, 44] on button "New trip" at bounding box center [1185, 36] width 69 height 23
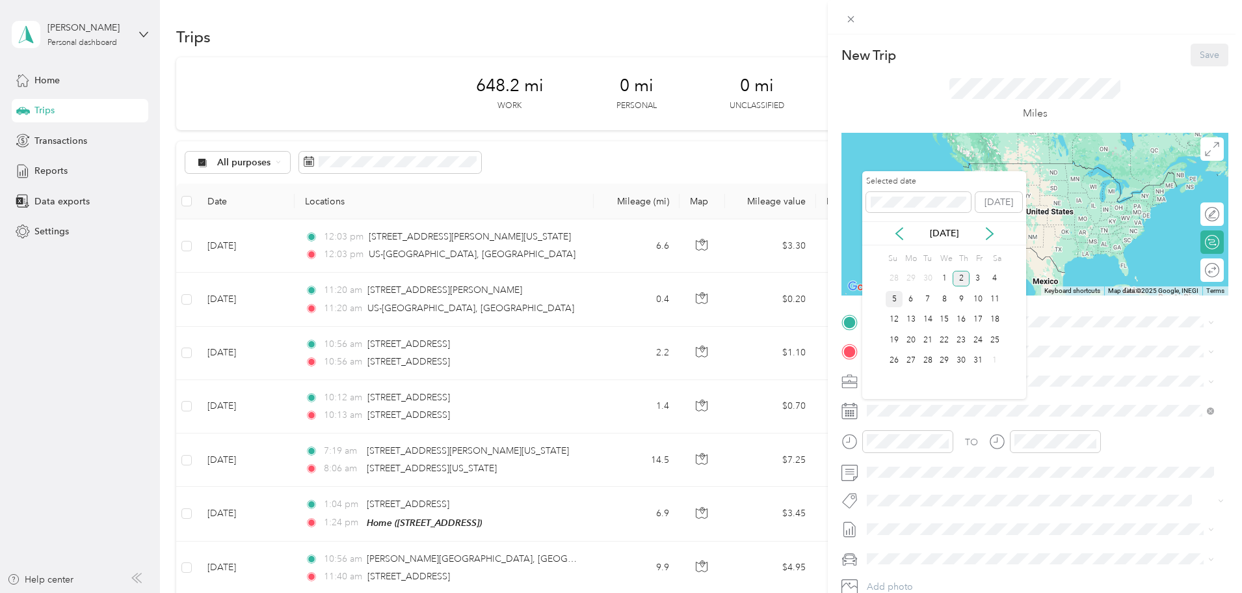
click at [891, 300] on div "5" at bounding box center [894, 299] width 17 height 16
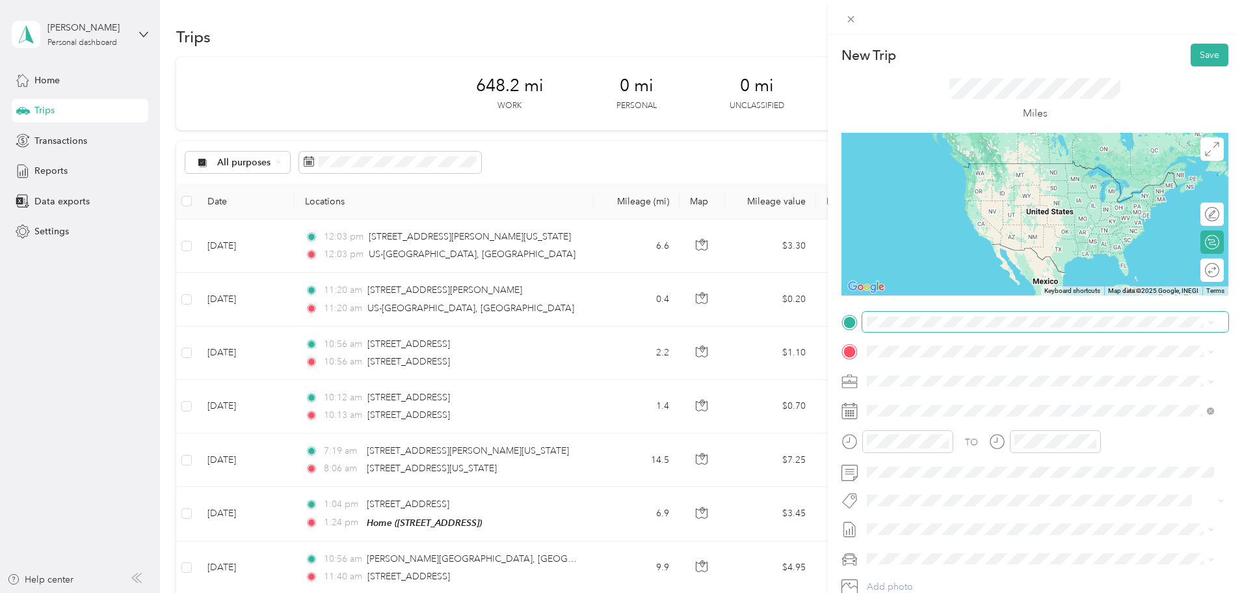
click at [896, 328] on span at bounding box center [1046, 322] width 366 height 21
click at [902, 327] on span at bounding box center [1046, 322] width 366 height 21
click at [898, 386] on span "[STREET_ADDRESS]" at bounding box center [933, 388] width 83 height 11
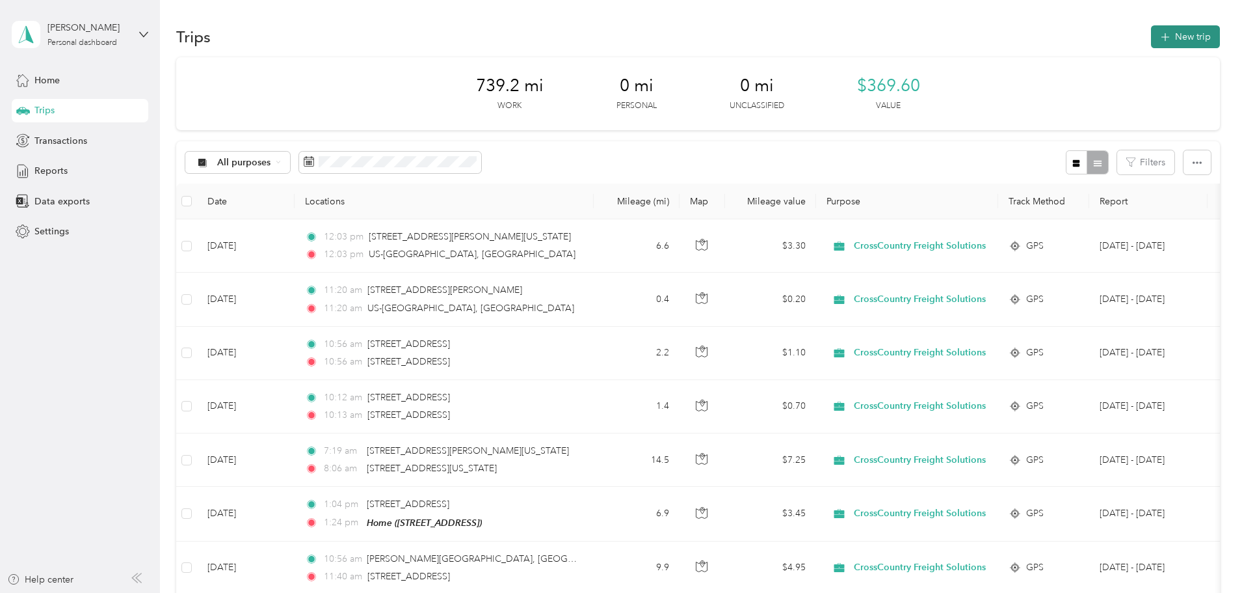
click at [1158, 42] on icon "button" at bounding box center [1165, 37] width 15 height 15
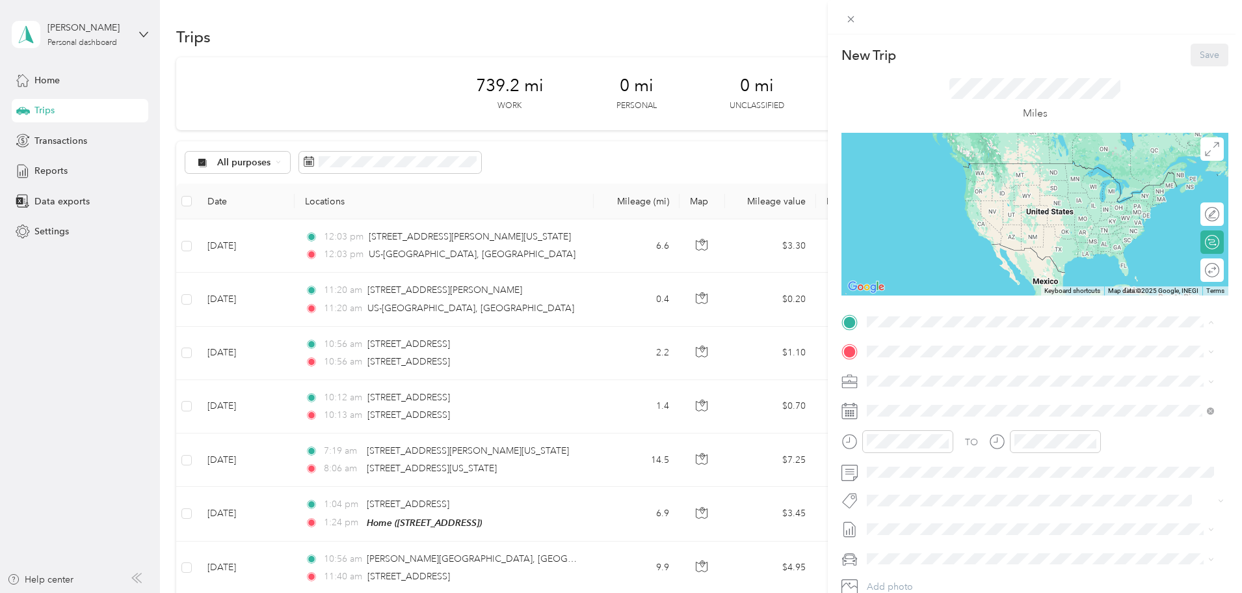
click at [909, 377] on div "Home [STREET_ADDRESS]" at bounding box center [933, 381] width 83 height 27
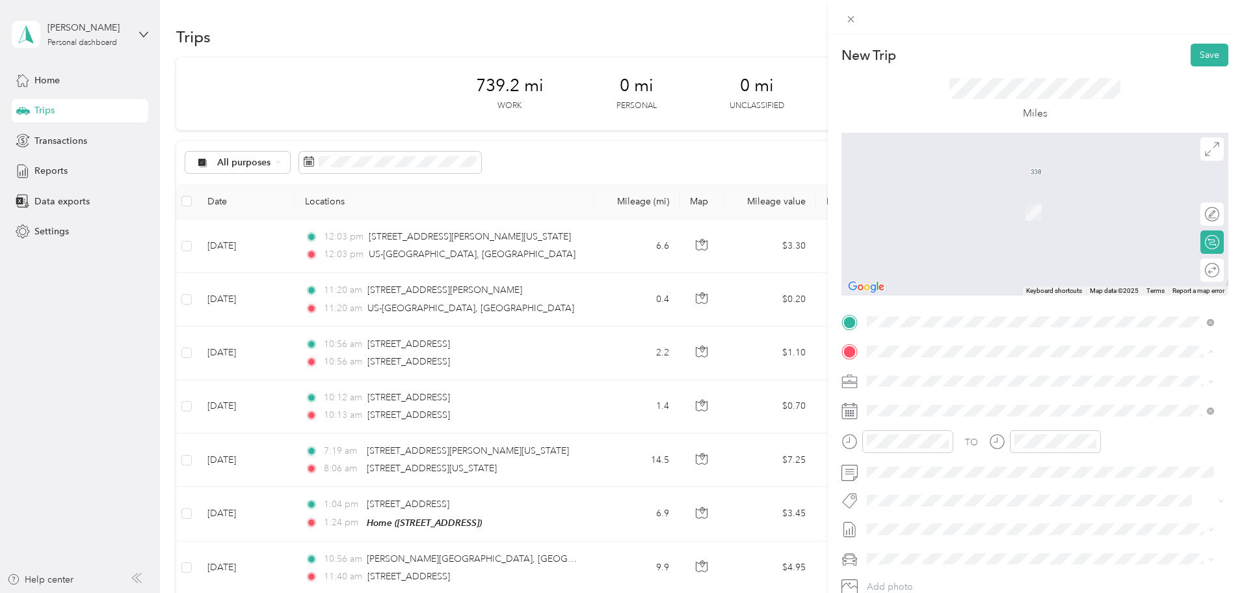
click at [913, 401] on strong "Home" at bounding box center [904, 403] width 25 height 12
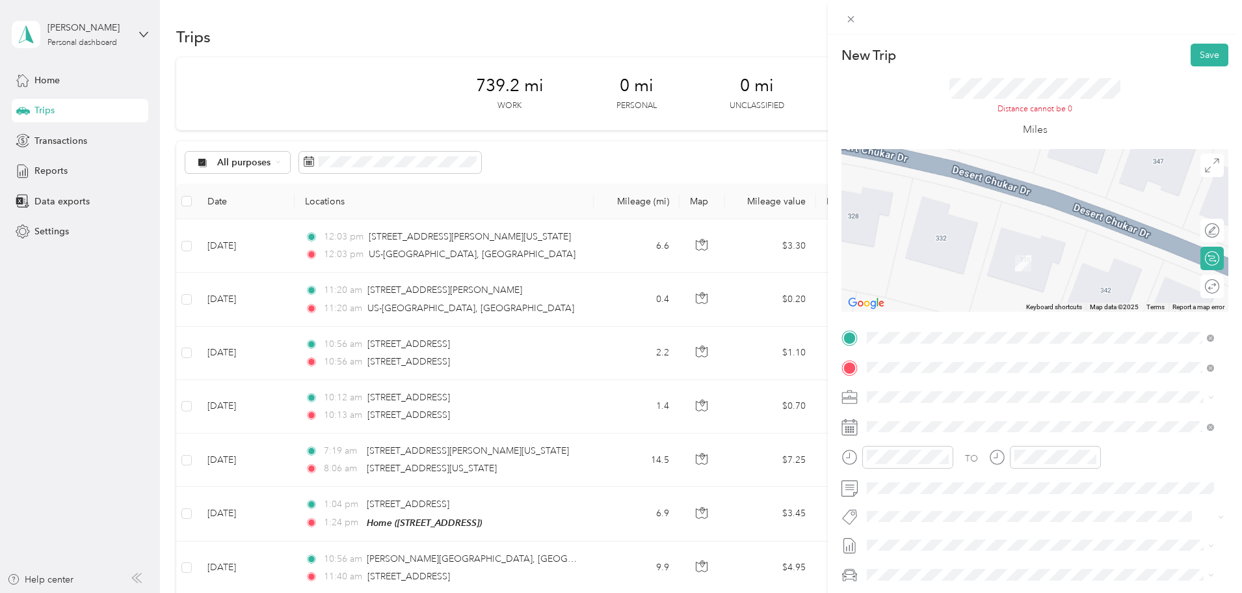
click at [509, 161] on div "New Trip Save This trip cannot be edited because it is either under review, app…" at bounding box center [621, 296] width 1242 height 593
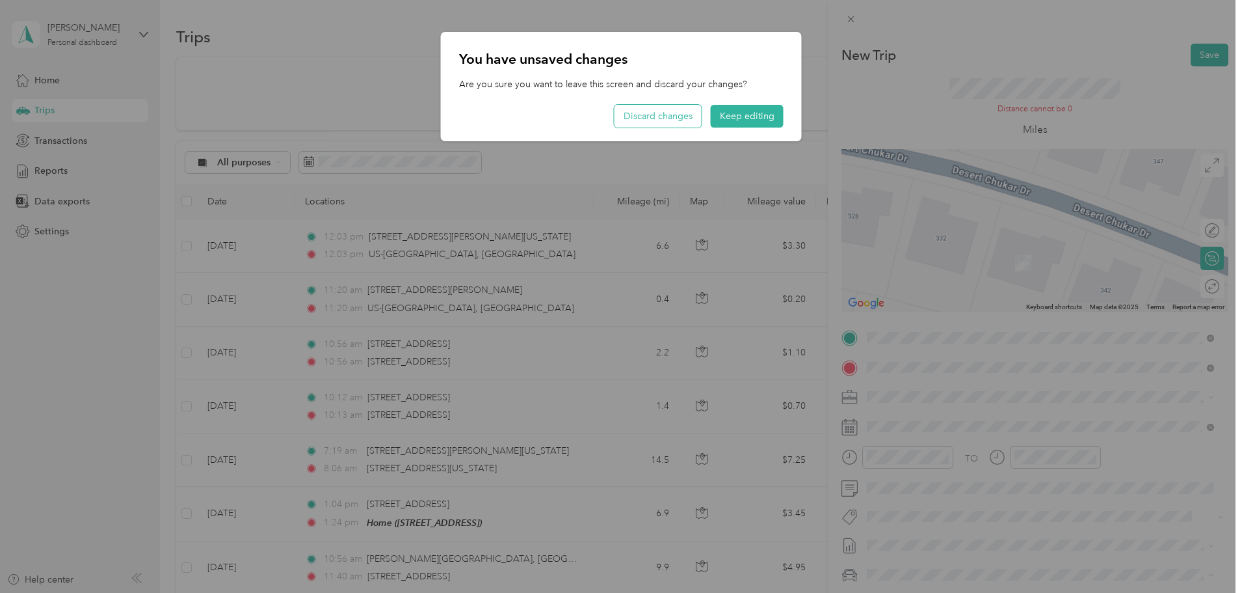
click at [673, 119] on button "Discard changes" at bounding box center [658, 116] width 87 height 23
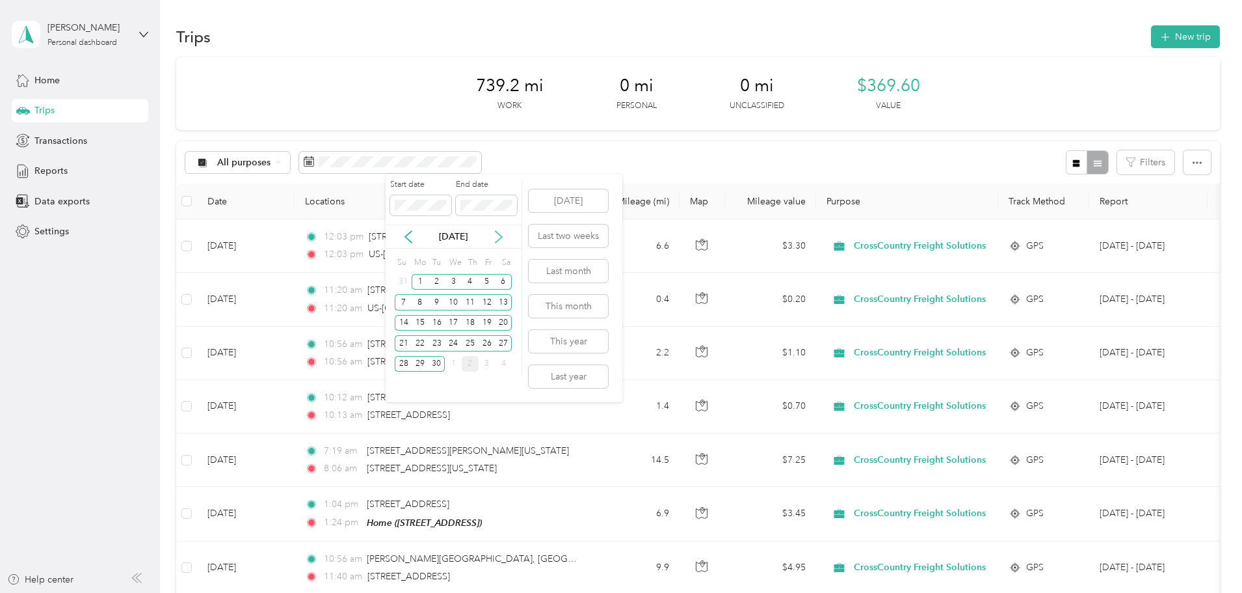
click at [501, 239] on icon at bounding box center [498, 236] width 13 height 13
click at [455, 286] on div "1" at bounding box center [453, 282] width 17 height 16
click at [483, 366] on div "31" at bounding box center [487, 364] width 17 height 16
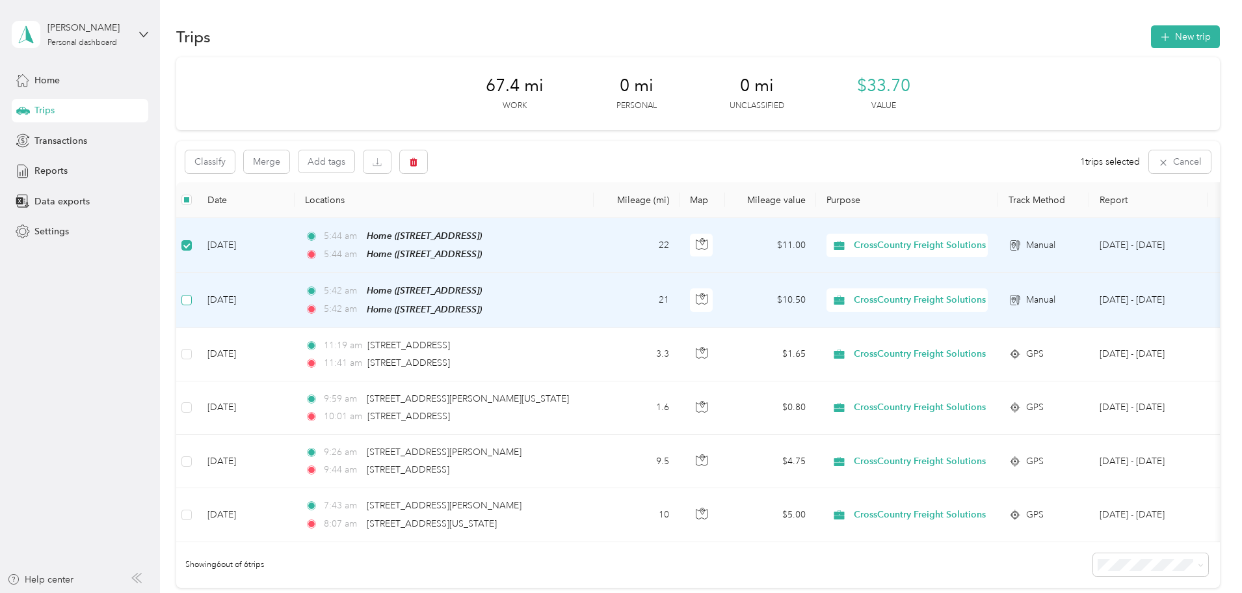
click at [192, 303] on label at bounding box center [186, 300] width 10 height 14
click at [427, 169] on button "button" at bounding box center [413, 161] width 27 height 23
click at [603, 218] on button "Yes" at bounding box center [597, 216] width 25 height 21
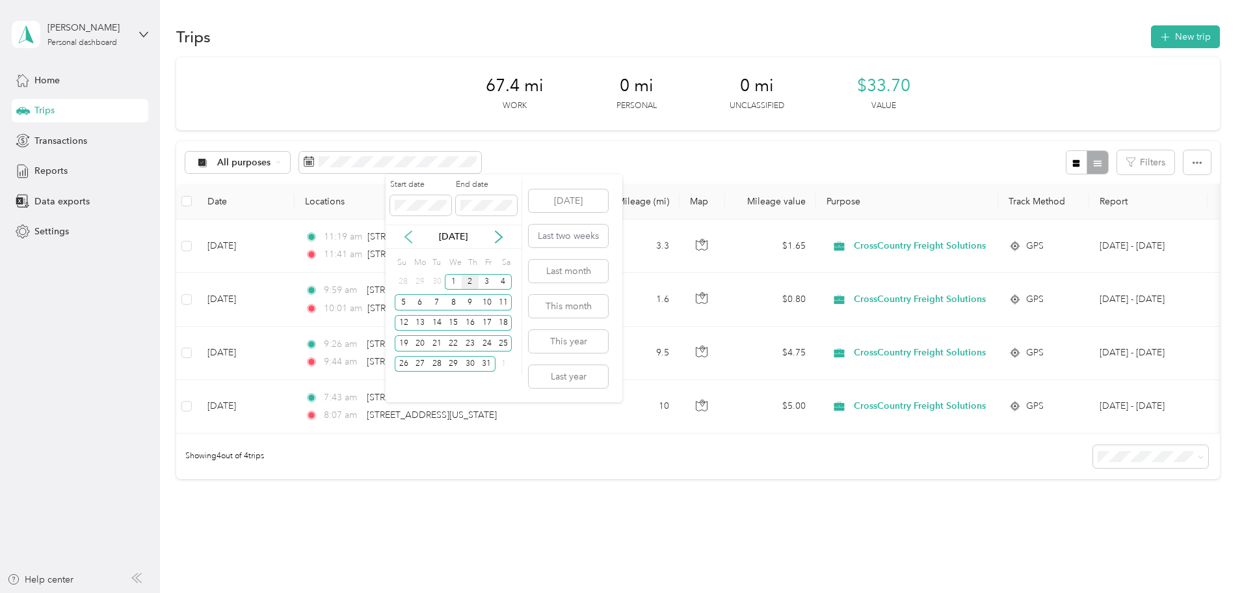
click at [407, 234] on icon at bounding box center [408, 237] width 7 height 12
click at [422, 275] on div "1" at bounding box center [420, 282] width 17 height 16
click at [436, 367] on div "30" at bounding box center [437, 364] width 17 height 16
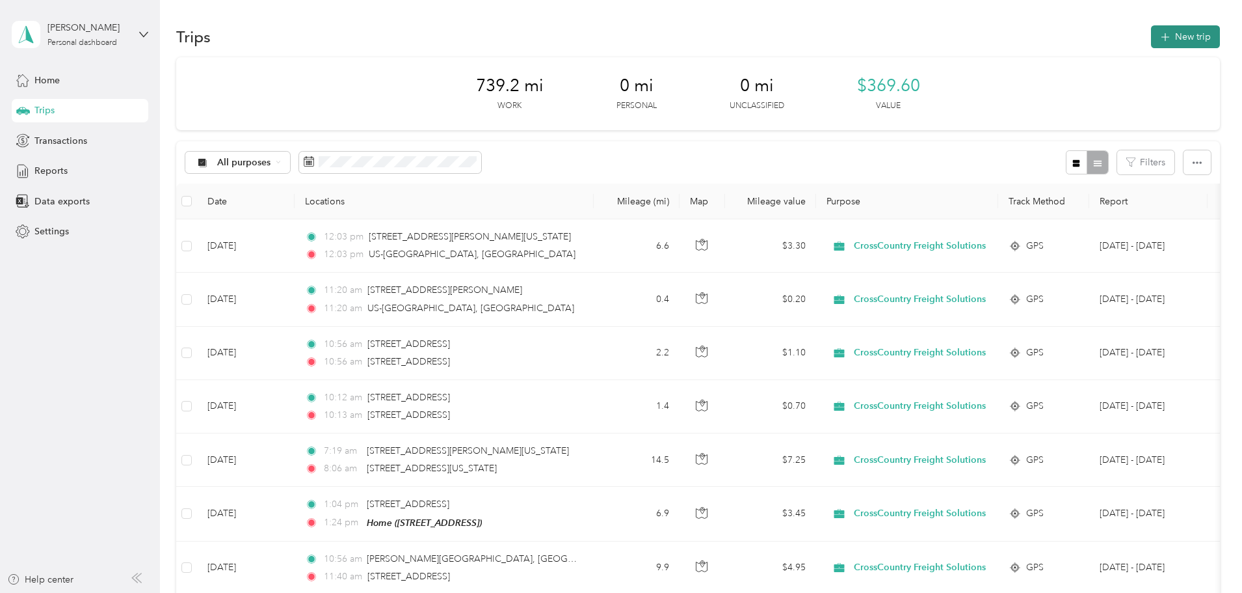
click at [1151, 38] on button "New trip" at bounding box center [1185, 36] width 69 height 23
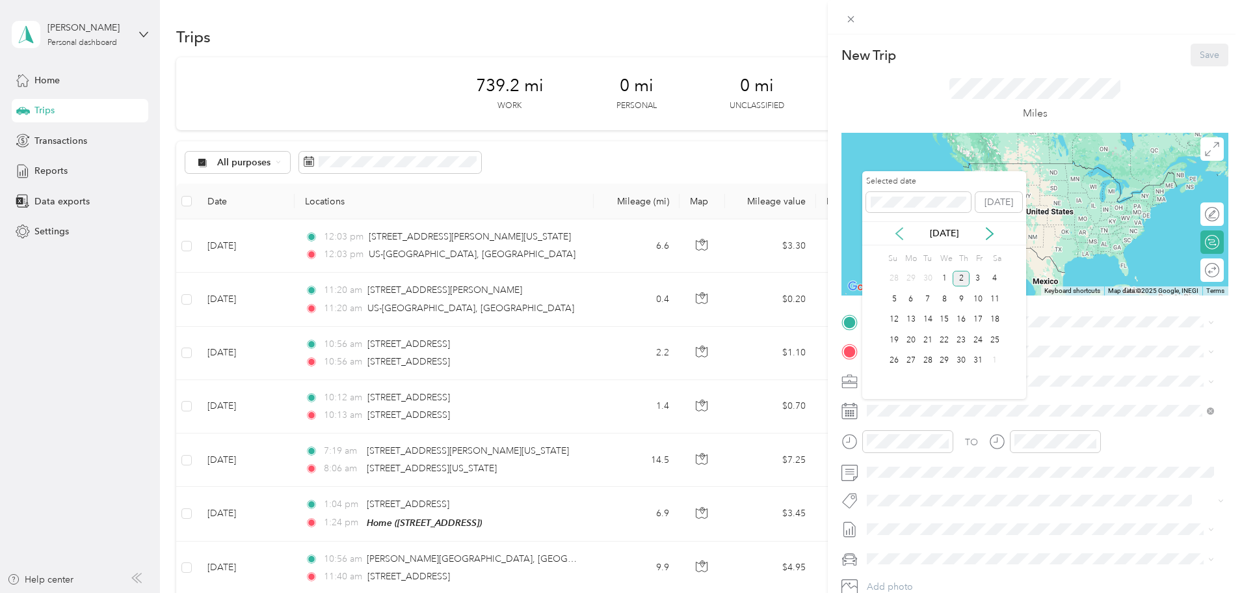
click at [905, 236] on icon at bounding box center [899, 233] width 13 height 13
click at [961, 299] on div "11" at bounding box center [961, 299] width 17 height 16
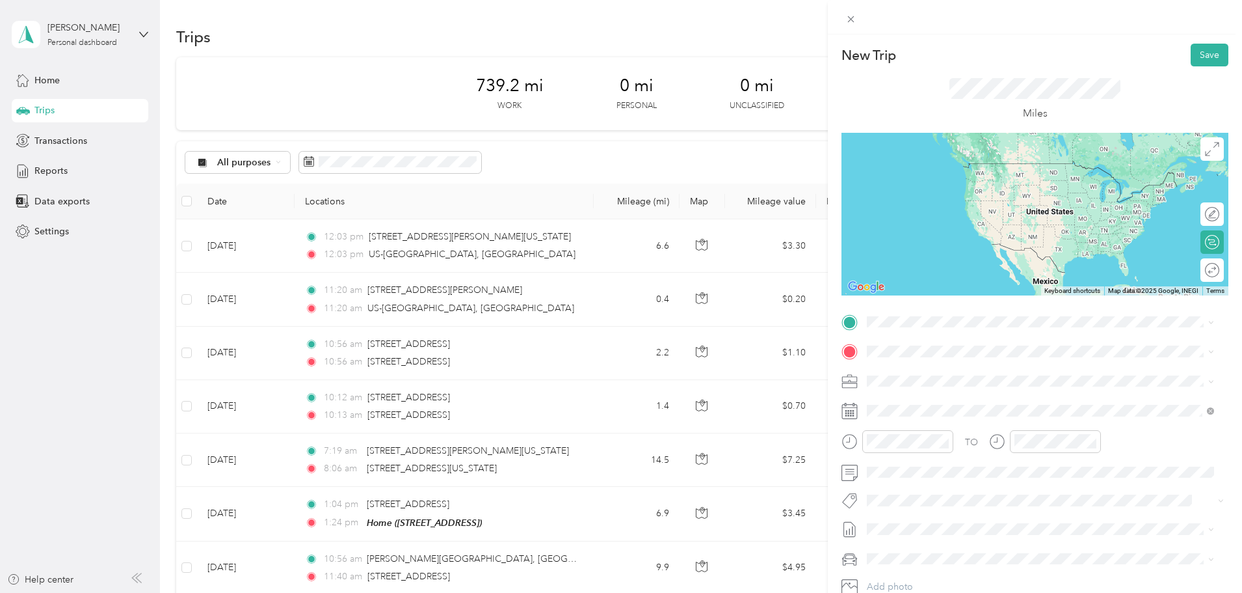
click at [903, 380] on div "Home [STREET_ADDRESS]" at bounding box center [933, 380] width 83 height 27
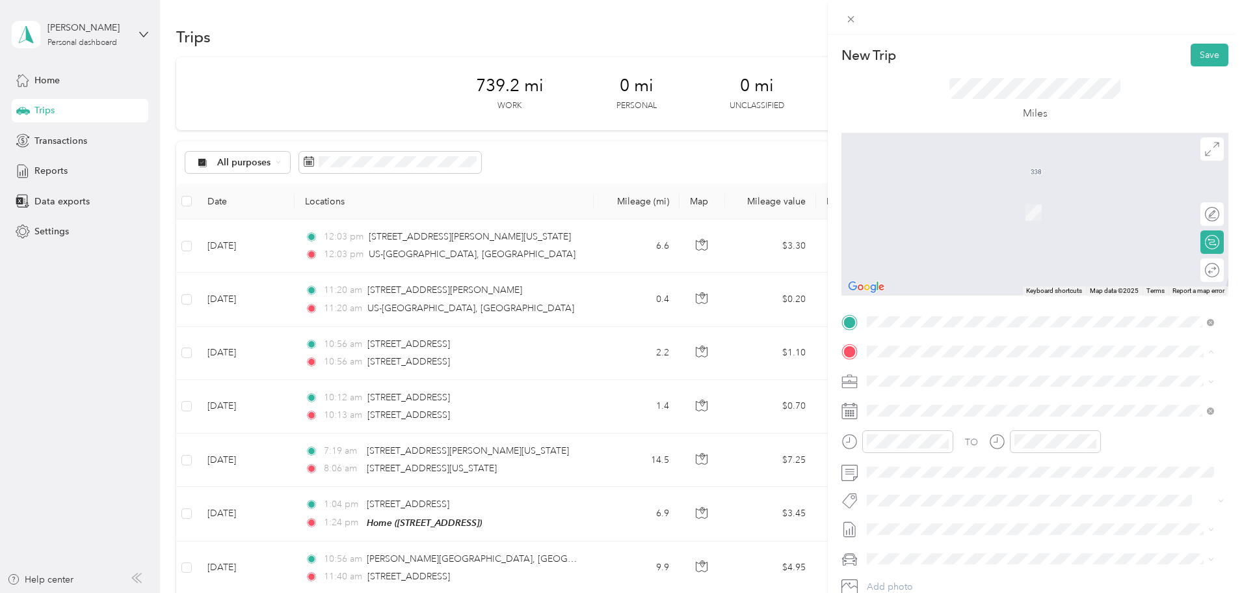
click at [911, 410] on div "Home [STREET_ADDRESS]" at bounding box center [933, 410] width 83 height 27
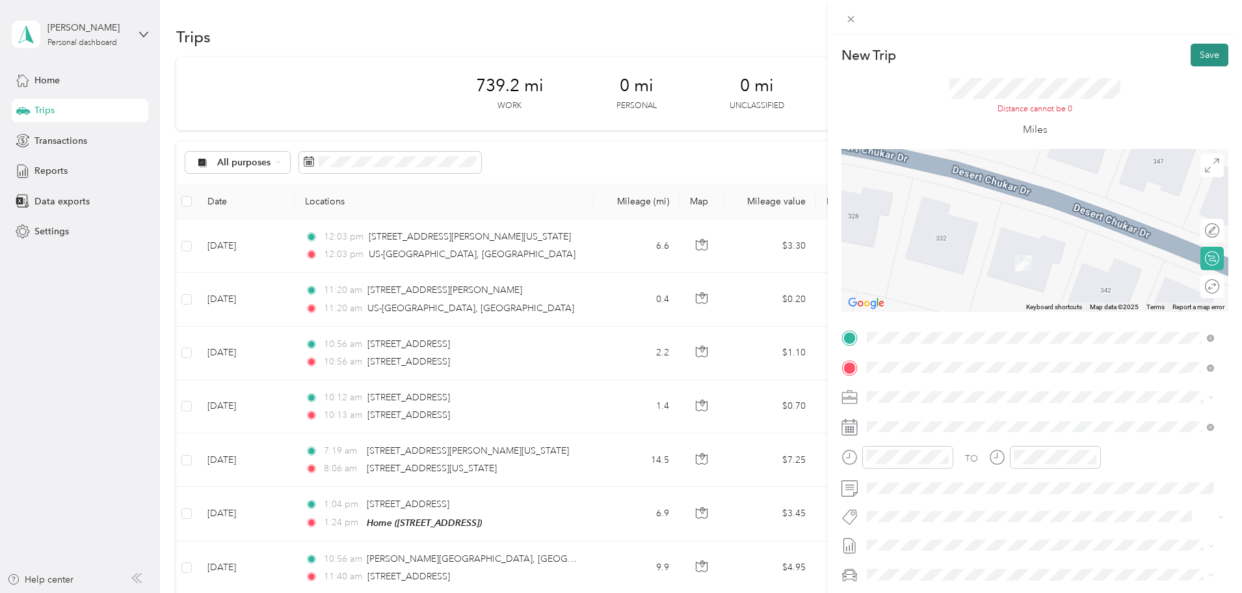
click at [1191, 53] on button "Save" at bounding box center [1210, 55] width 38 height 23
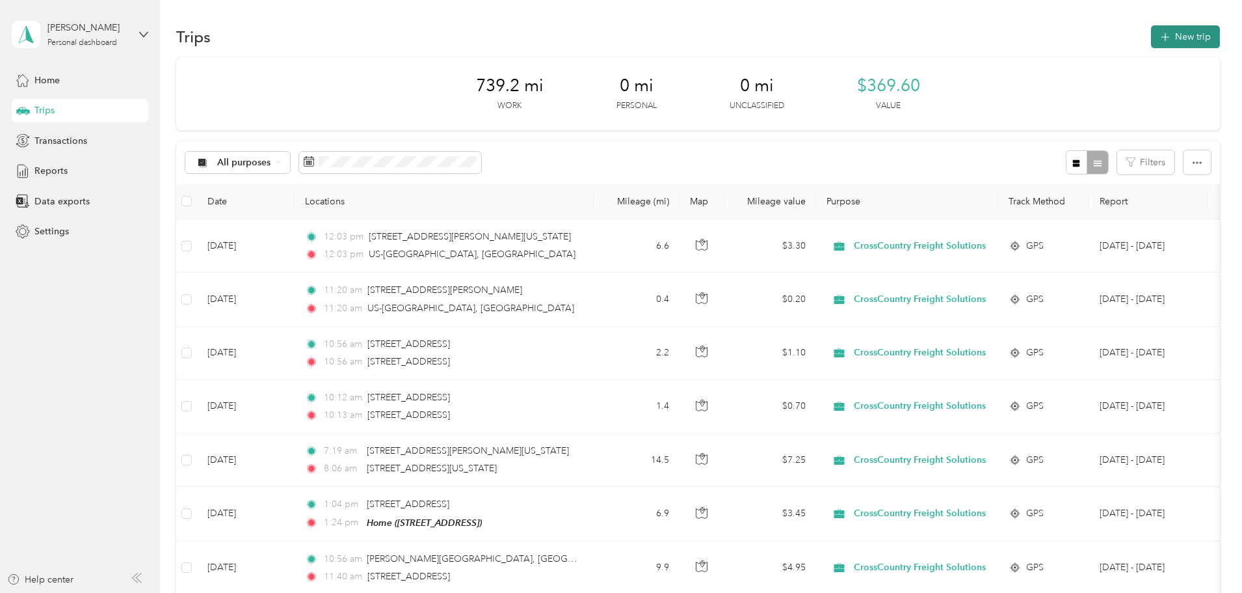
click at [1151, 40] on button "New trip" at bounding box center [1185, 36] width 69 height 23
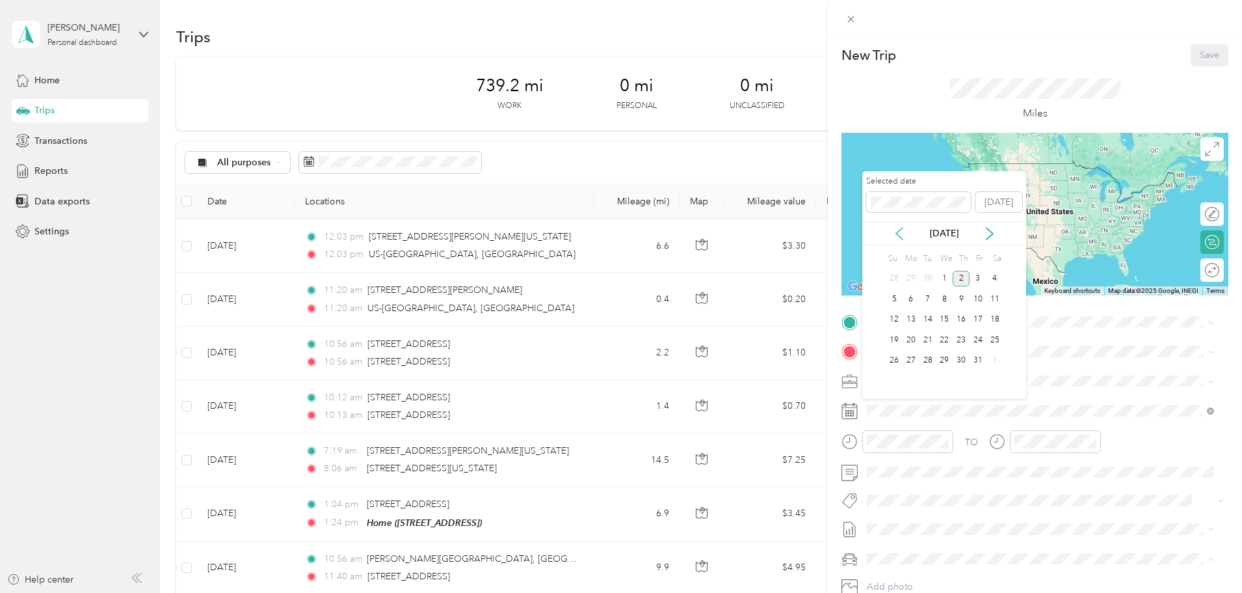
click at [902, 235] on icon at bounding box center [899, 233] width 13 height 13
click at [979, 278] on div "5" at bounding box center [978, 279] width 17 height 16
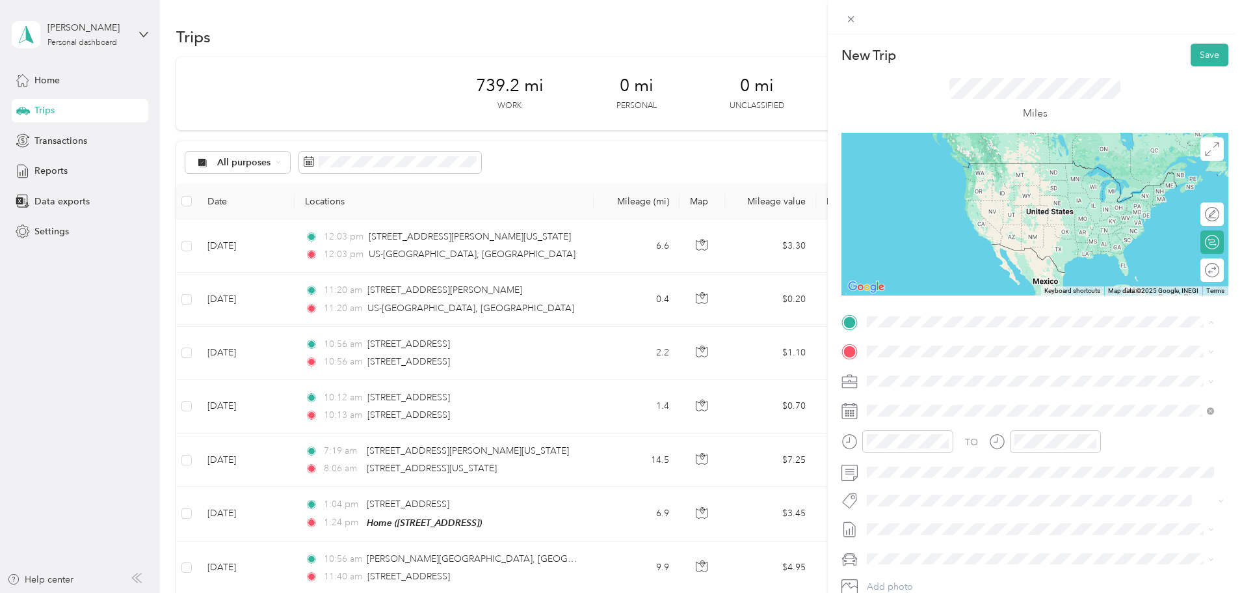
click at [926, 376] on div "Home" at bounding box center [933, 374] width 83 height 12
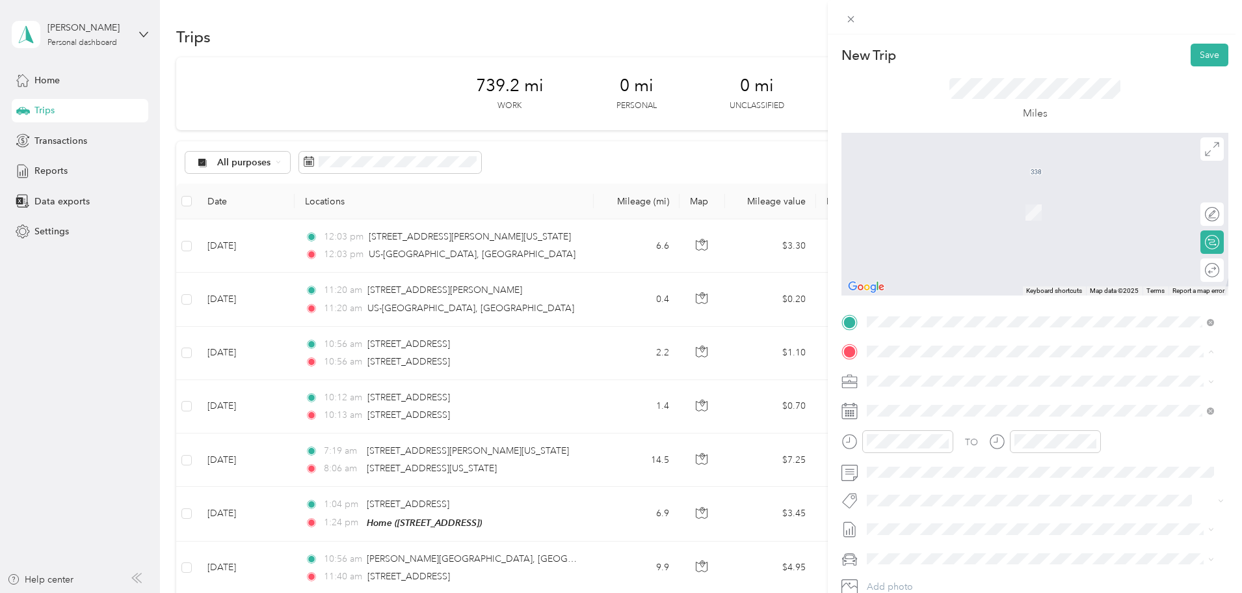
click at [937, 399] on div "Home" at bounding box center [933, 403] width 83 height 12
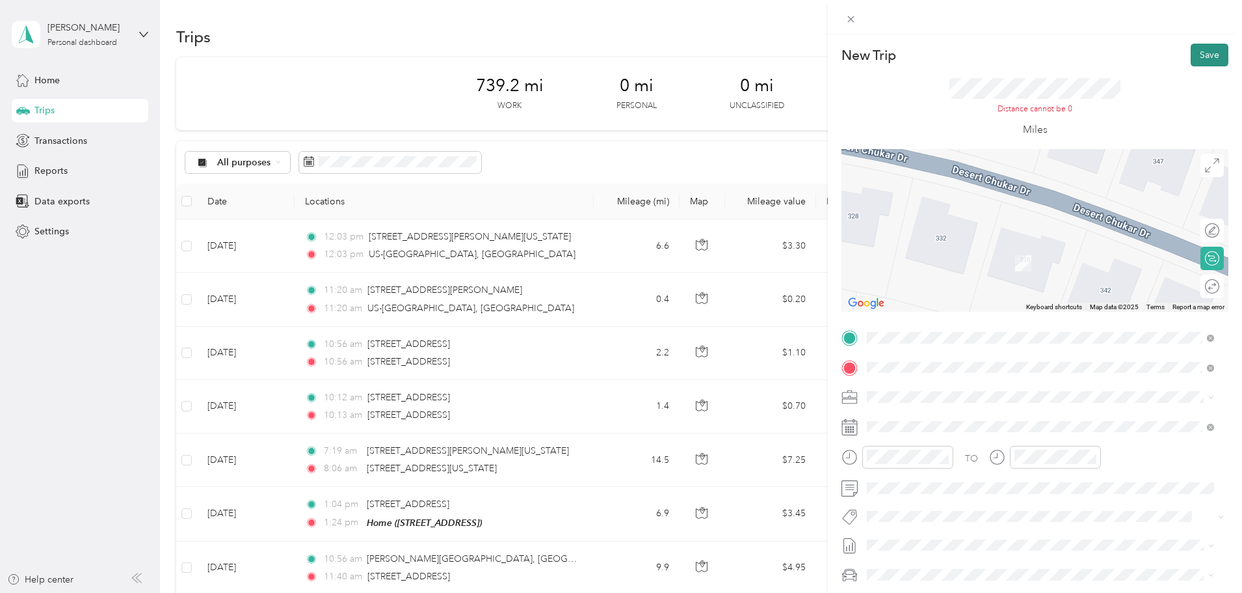
click at [1191, 55] on button "Save" at bounding box center [1210, 55] width 38 height 23
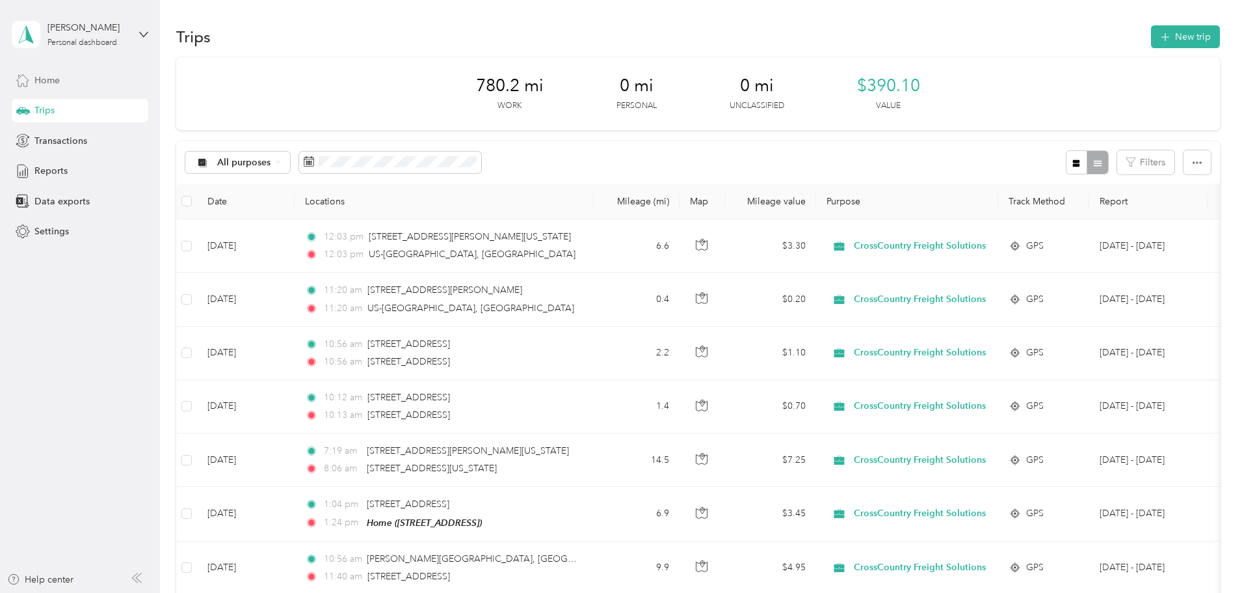
click at [47, 82] on span "Home" at bounding box center [46, 81] width 25 height 14
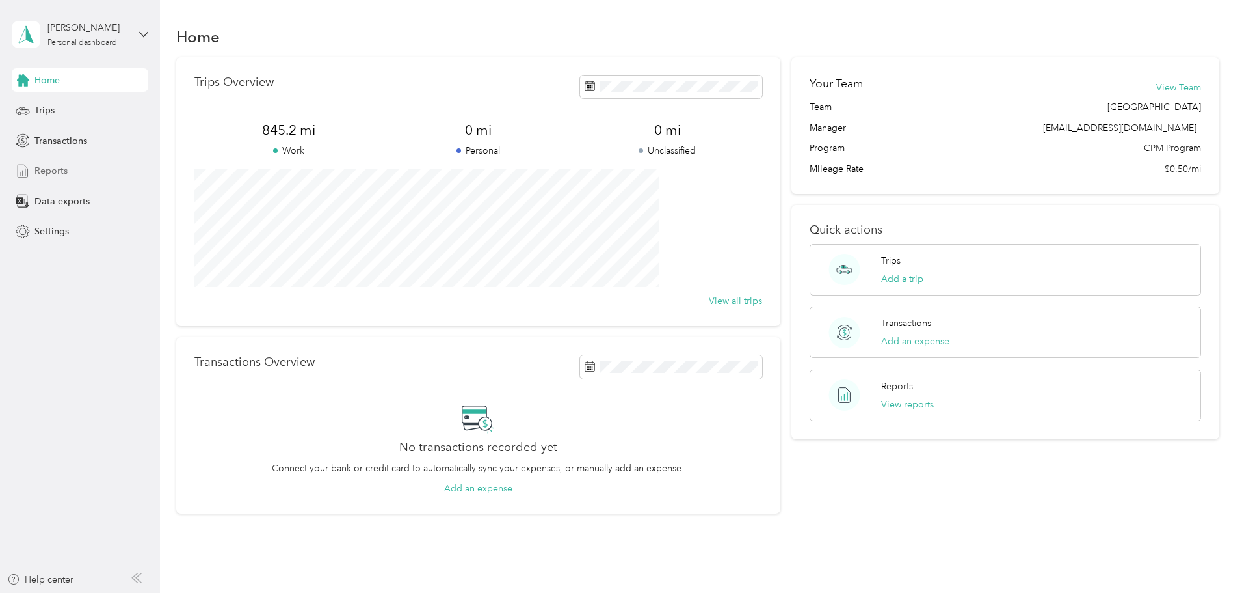
click at [52, 173] on span "Reports" at bounding box center [50, 171] width 33 height 14
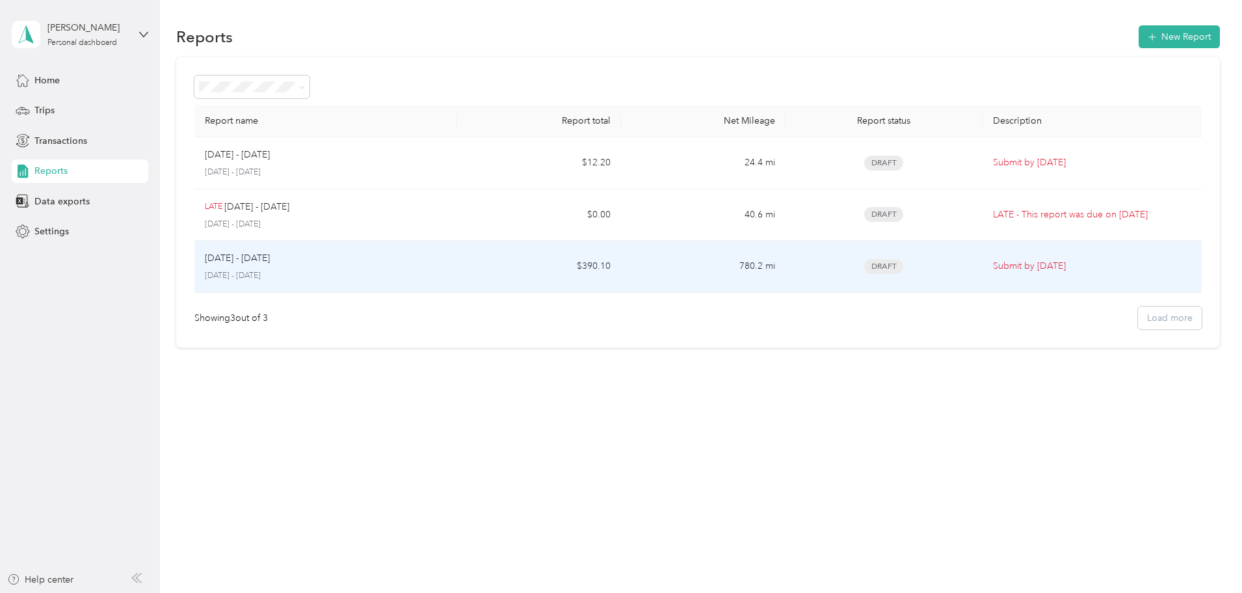
click at [405, 265] on div "Sep 1 - 30, 2025 September 1 - 30, 2025" at bounding box center [326, 266] width 242 height 31
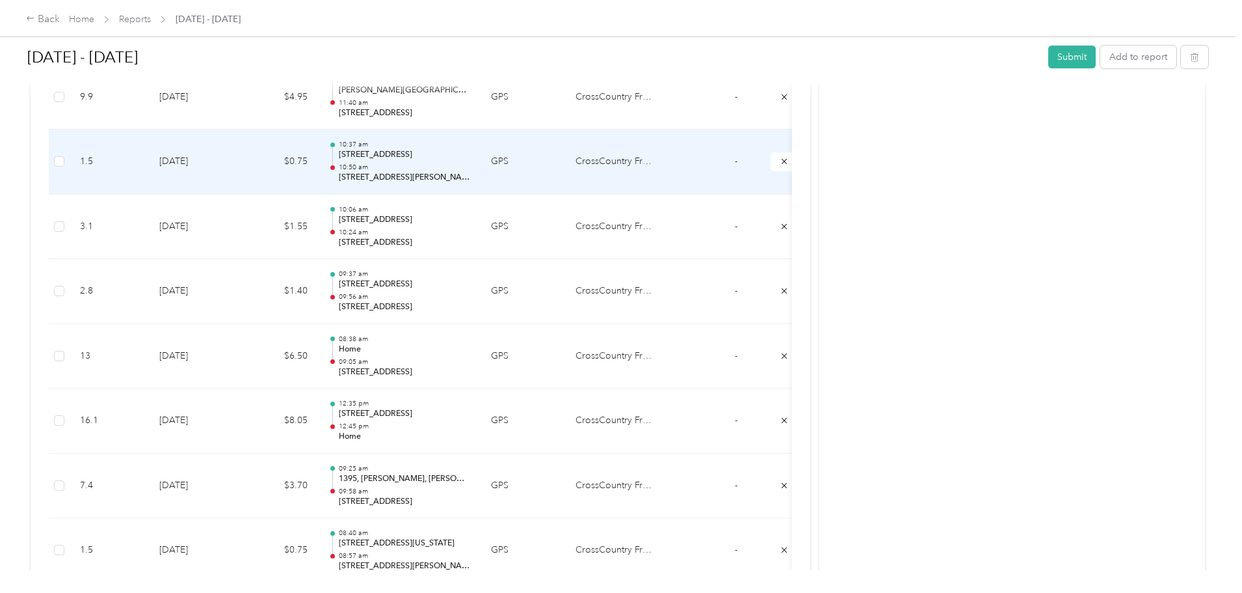
scroll to position [846, 0]
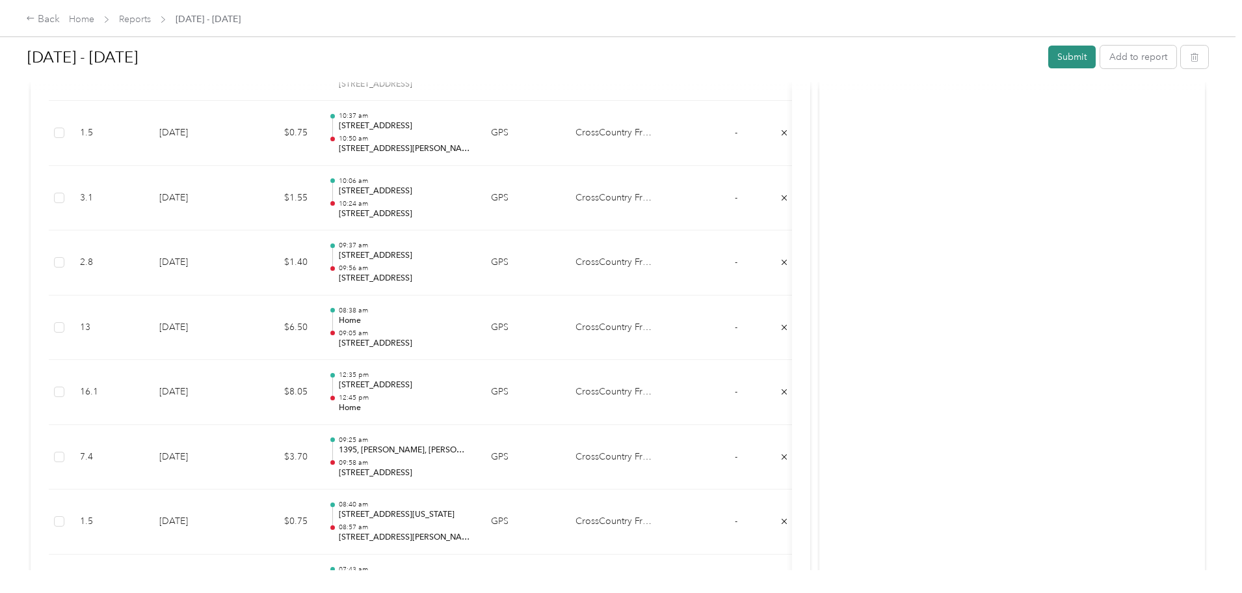
click at [1049, 53] on button "Submit" at bounding box center [1072, 57] width 47 height 23
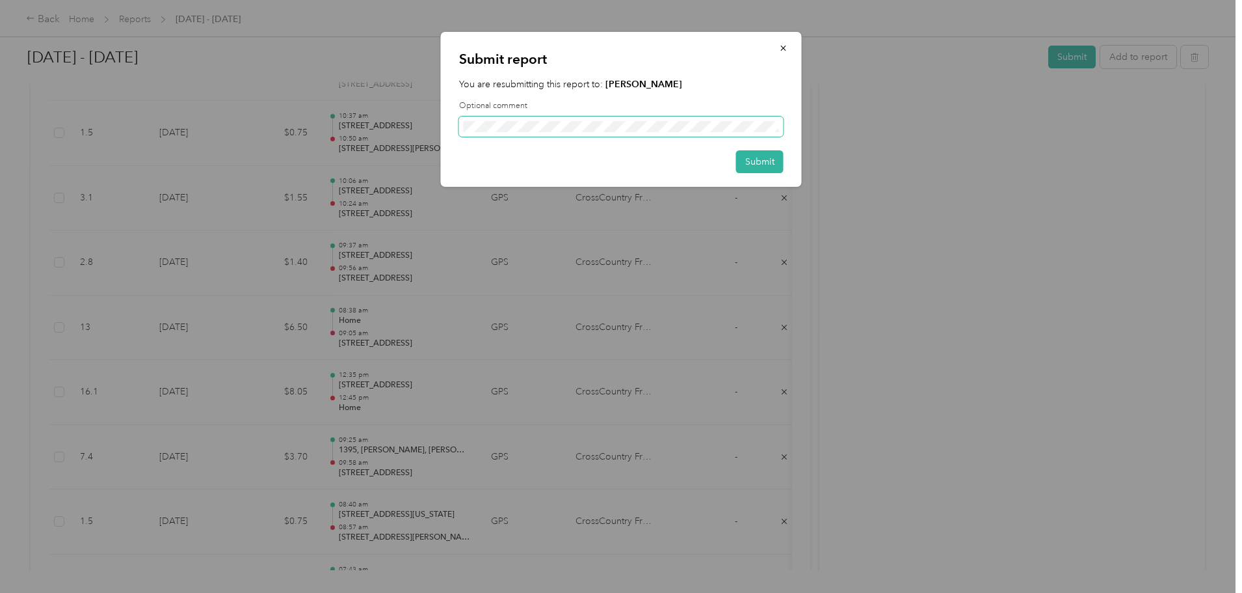
scroll to position [0, 74]
click at [755, 155] on button "Submit" at bounding box center [759, 161] width 47 height 23
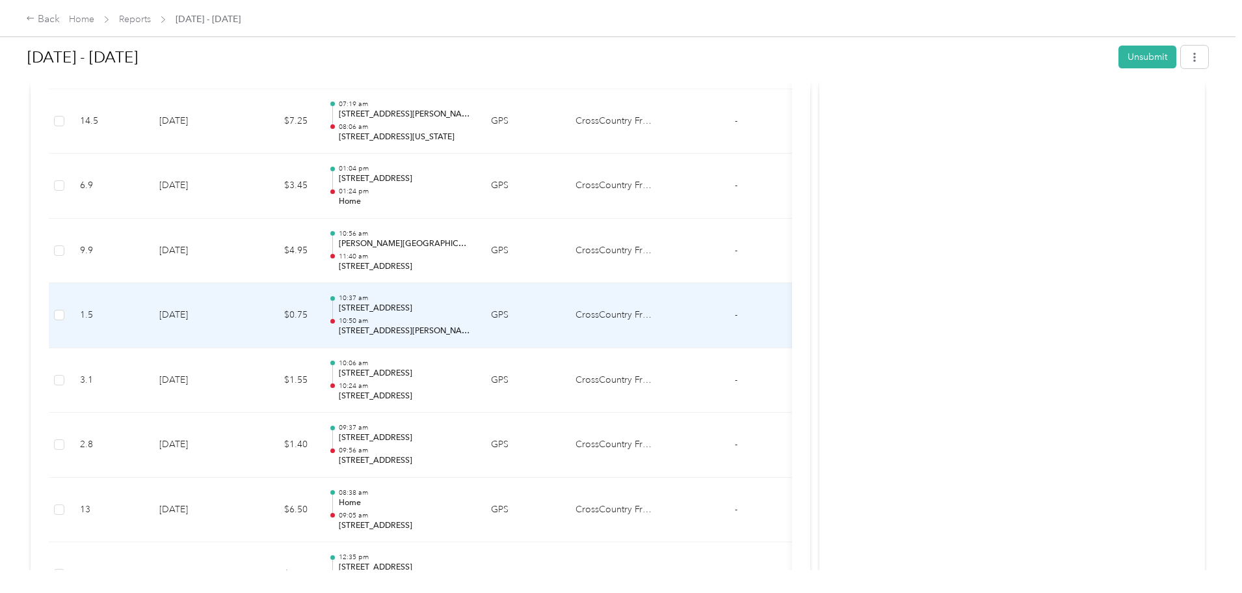
scroll to position [423, 0]
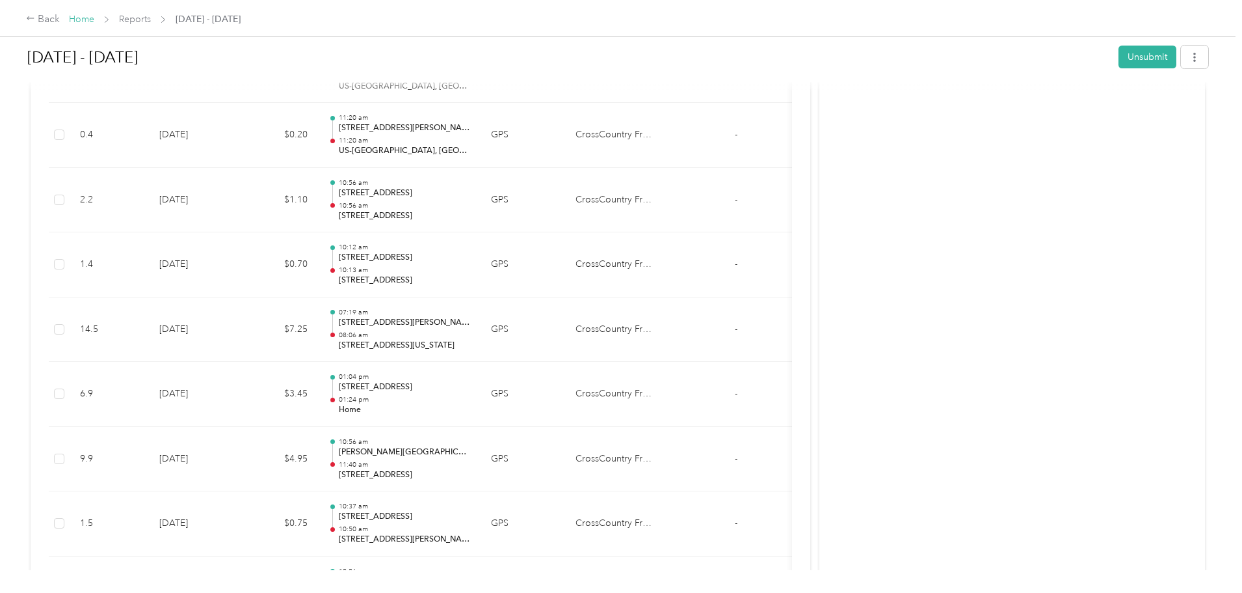
click at [94, 18] on link "Home" at bounding box center [81, 19] width 25 height 11
